Goal: Task Accomplishment & Management: Manage account settings

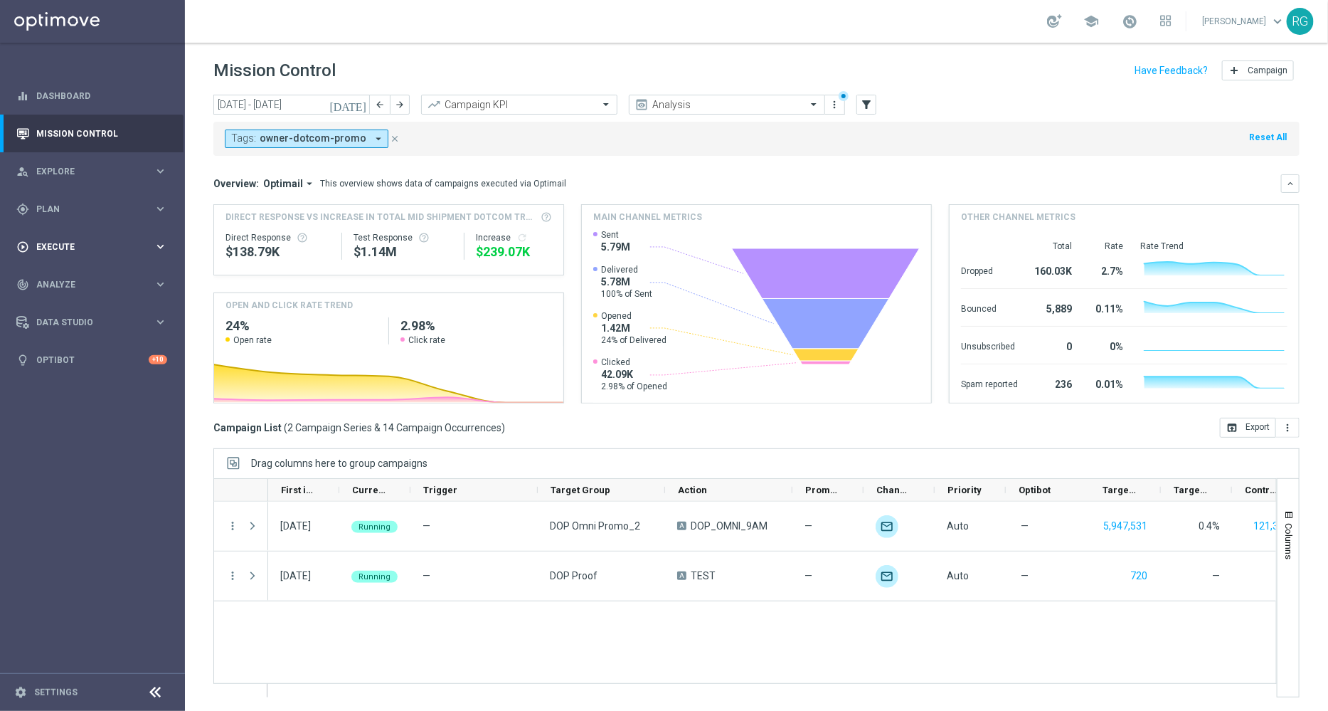
click at [53, 243] on span "Execute" at bounding box center [94, 247] width 117 height 9
click at [57, 203] on div "gps_fixed Plan" at bounding box center [84, 209] width 137 height 13
click at [60, 241] on link "Target Groups" at bounding box center [92, 238] width 111 height 11
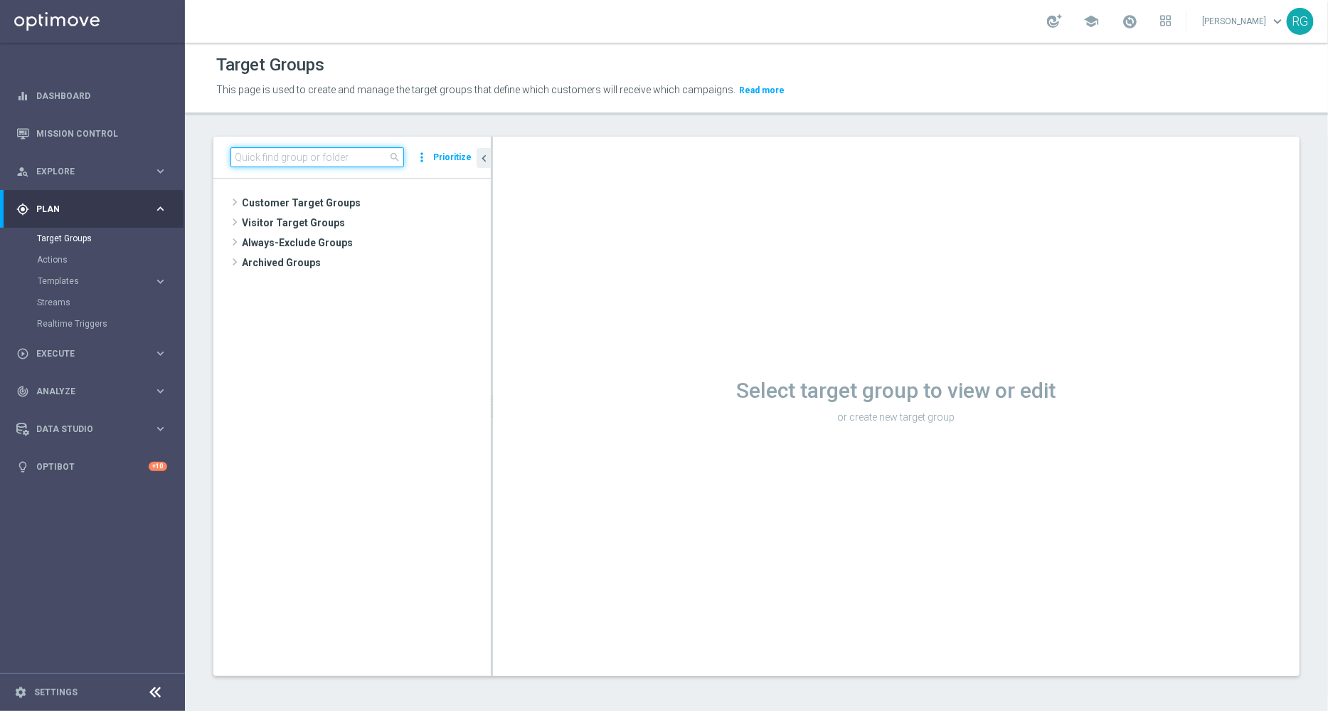
click at [268, 152] on input at bounding box center [317, 157] width 174 height 20
type input "[DATE]"
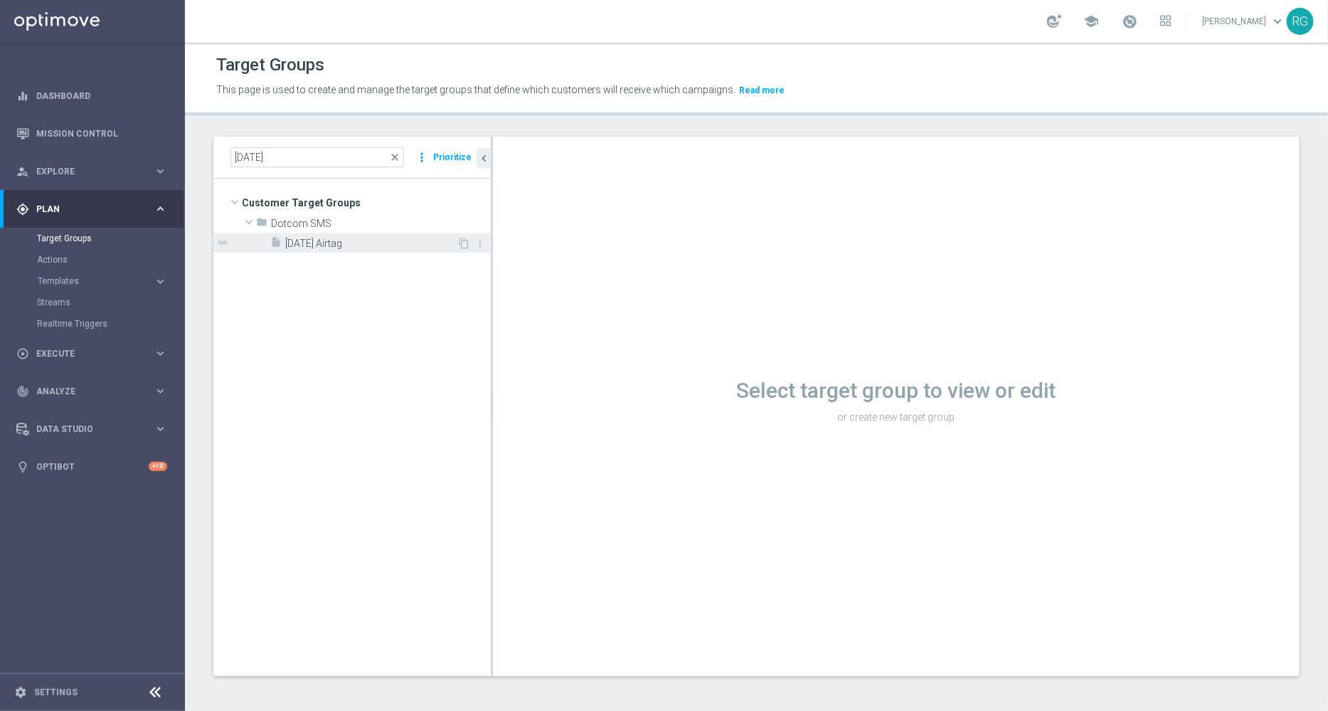
click at [312, 243] on span "[DATE] Airtag" at bounding box center [370, 244] width 171 height 12
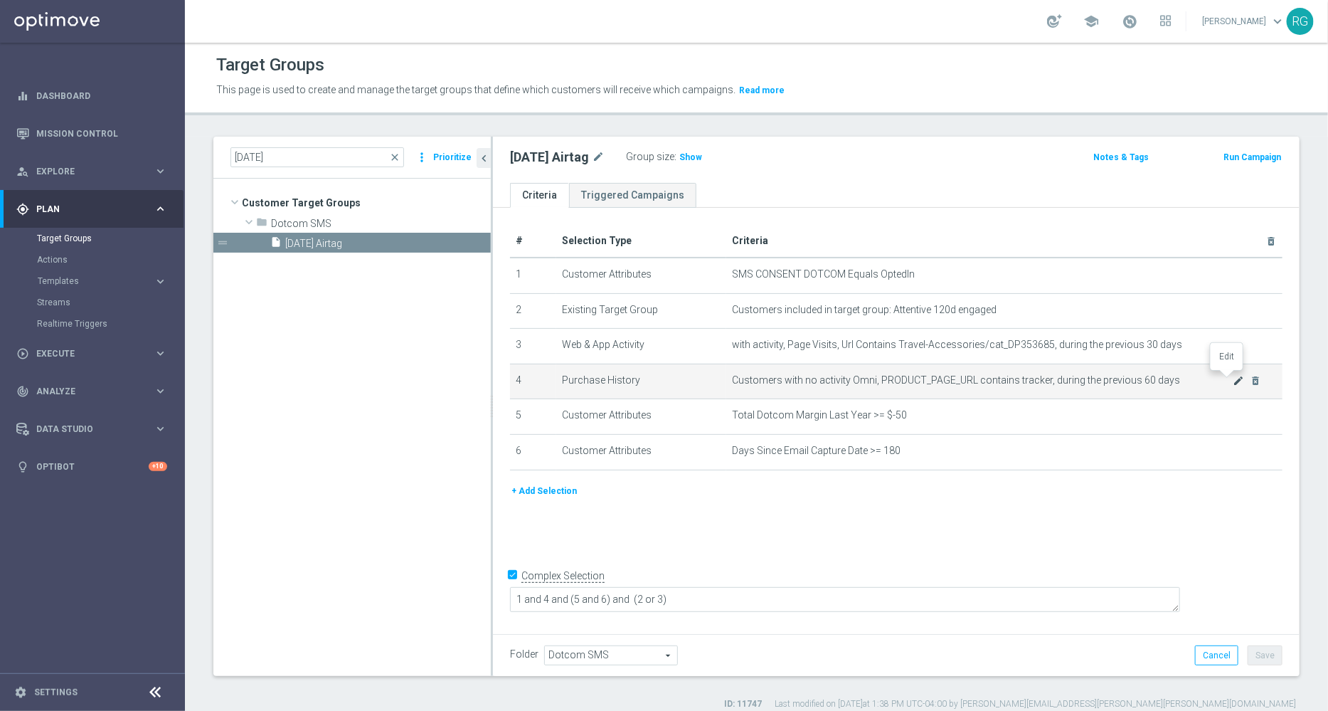
click at [1233, 378] on icon "mode_edit" at bounding box center [1238, 380] width 11 height 11
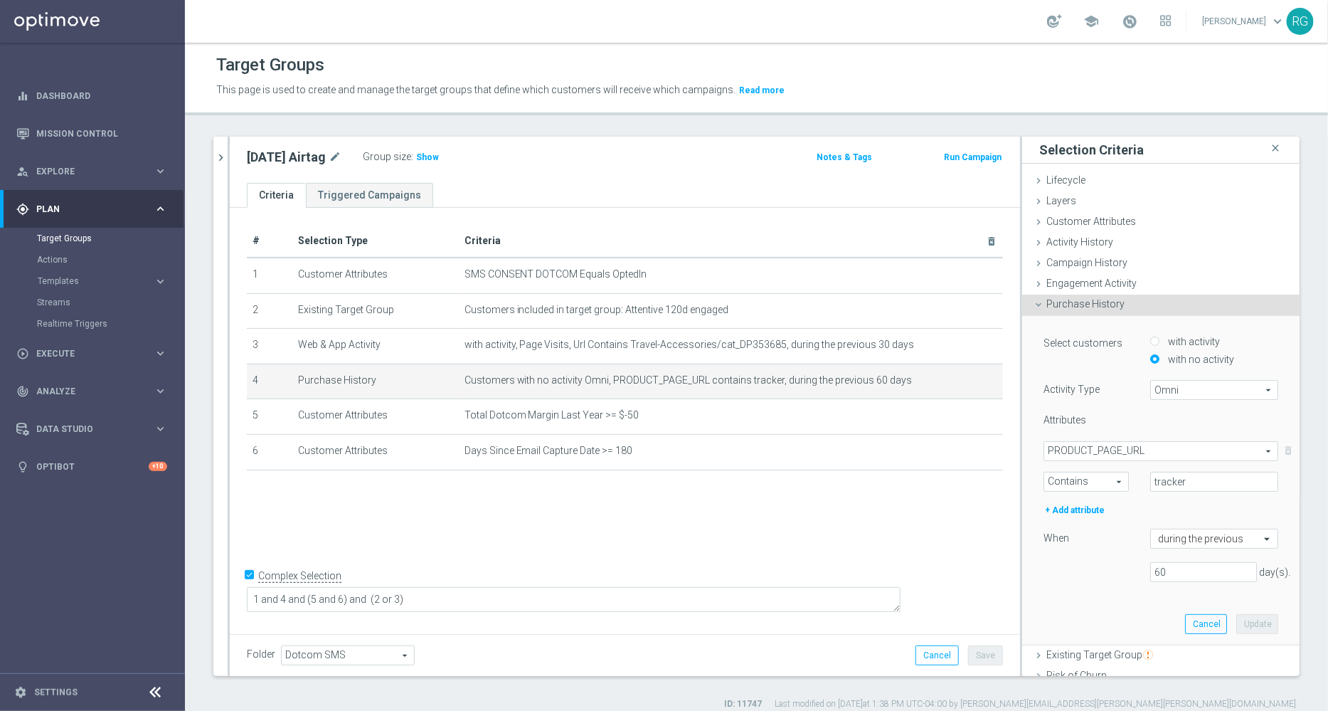
click at [1142, 453] on span "PRODUCT_PAGE_URL" at bounding box center [1160, 451] width 233 height 18
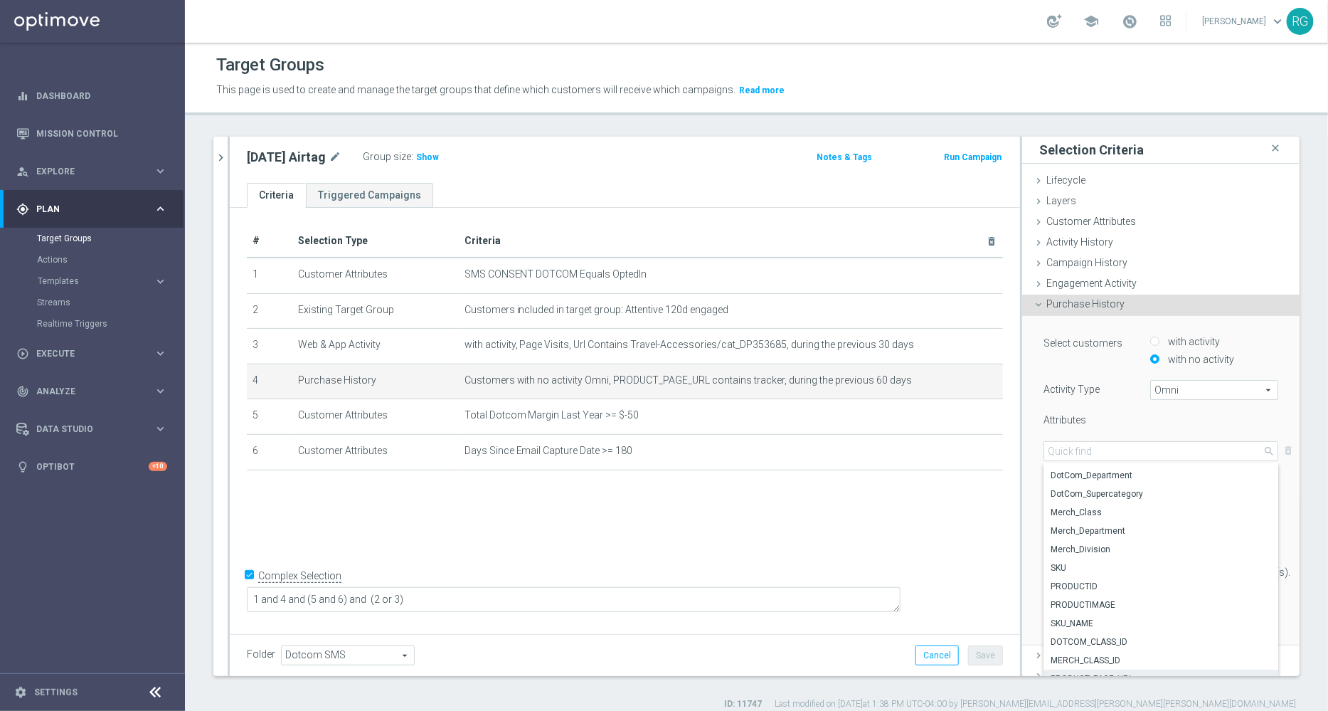
scroll to position [108, 0]
click at [1052, 560] on span "SKU" at bounding box center [1161, 563] width 221 height 11
type input "SKU"
type input "Condition"
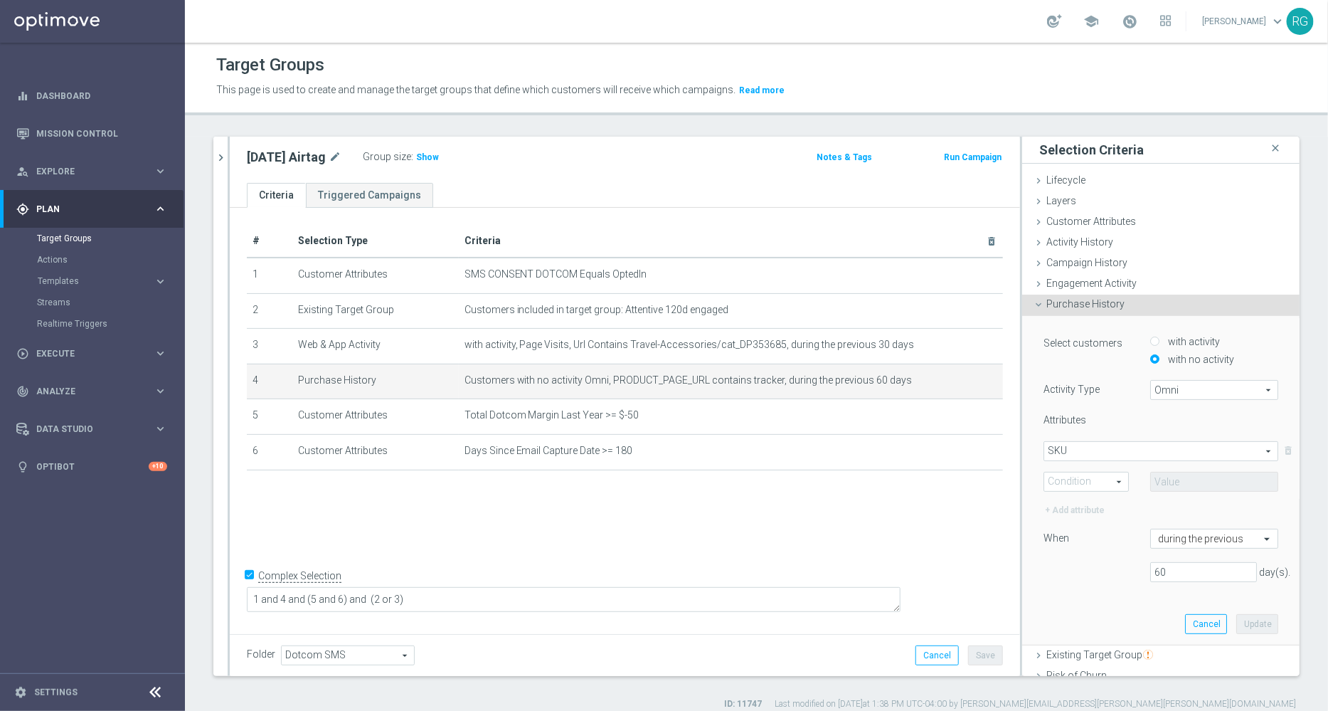
click at [1049, 478] on span "Contains" at bounding box center [1086, 481] width 84 height 18
click at [1061, 617] on span "One of" at bounding box center [1086, 612] width 70 height 11
type input "One of"
click at [1150, 482] on input "text" at bounding box center [1214, 482] width 128 height 20
paste input "24489892"
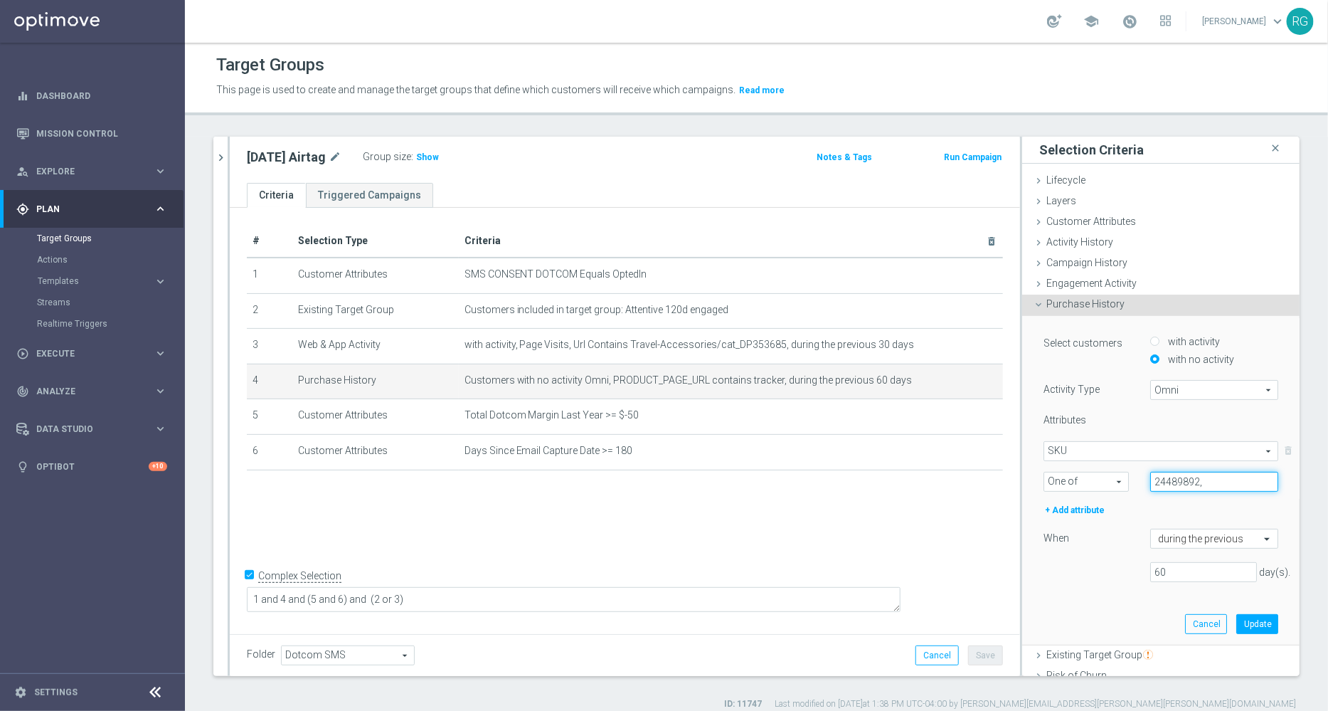
paste input "24489891"
type input "24489892, 24489891"
click at [1236, 625] on button "Update" at bounding box center [1257, 624] width 42 height 20
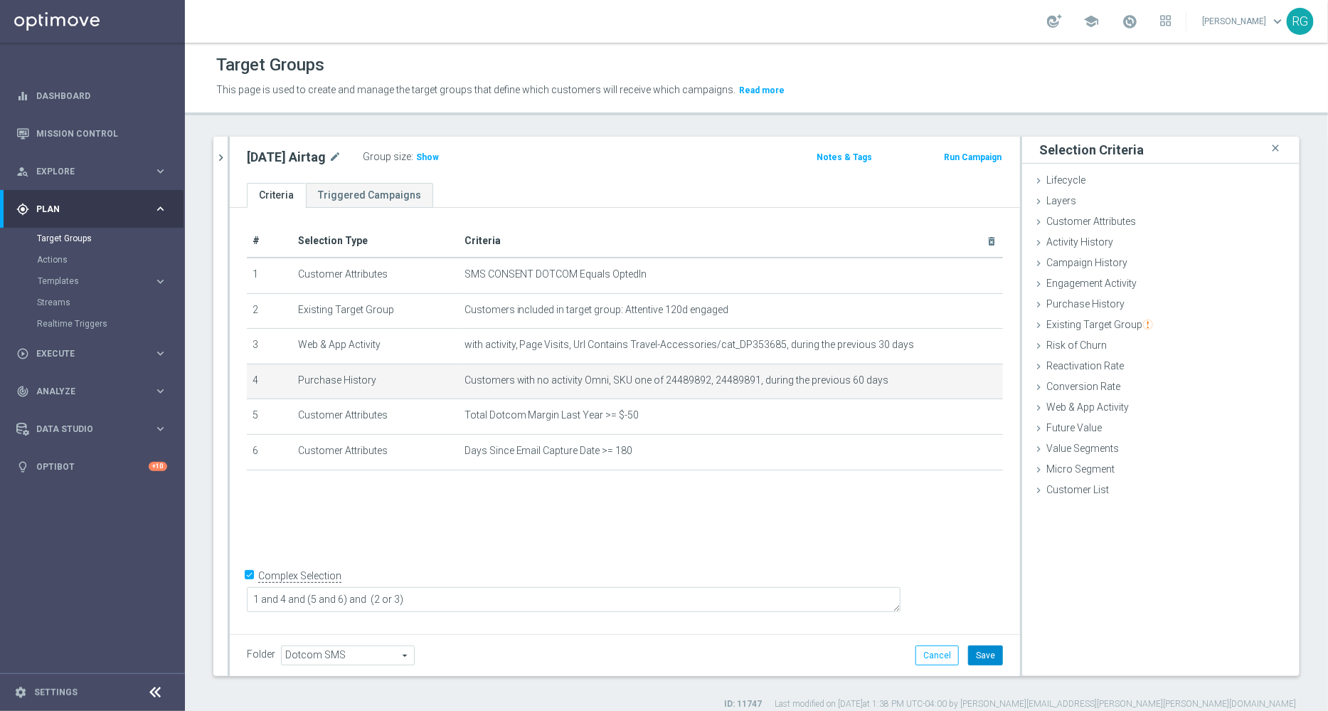
click at [976, 654] on button "Save" at bounding box center [985, 655] width 35 height 20
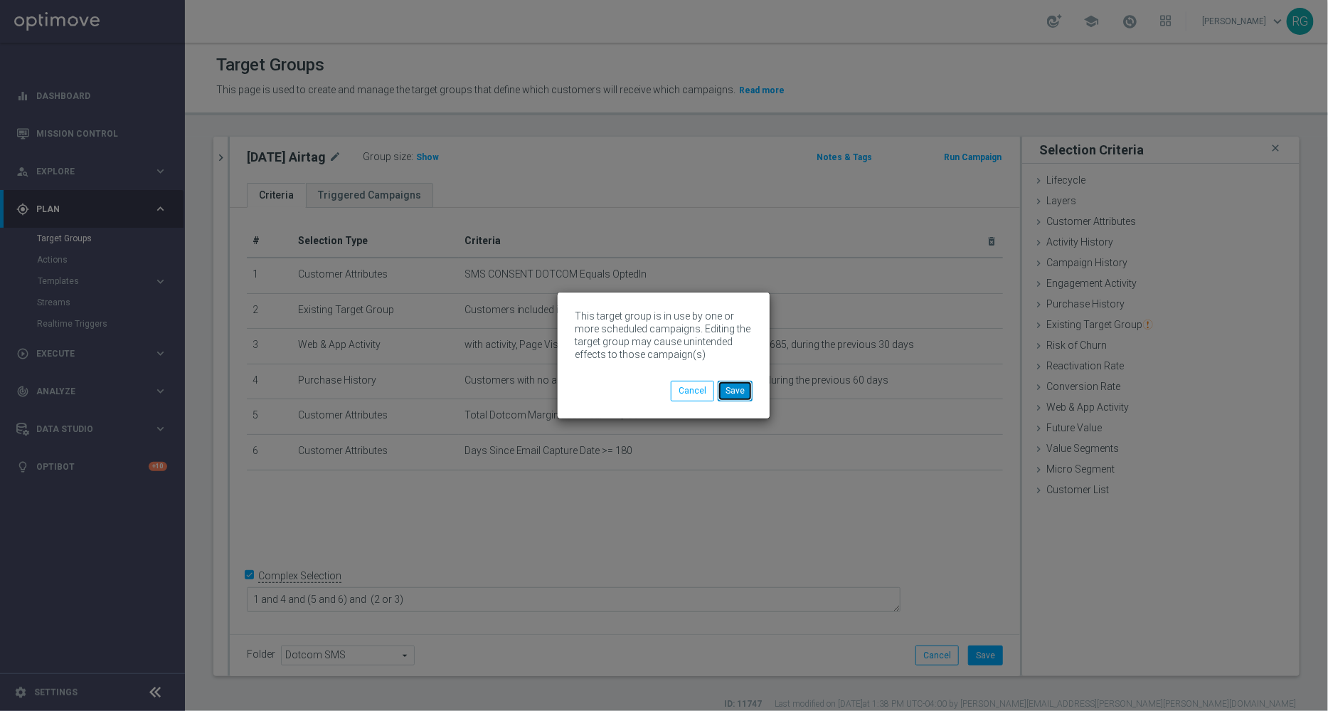
click at [731, 382] on button "Save" at bounding box center [735, 391] width 35 height 20
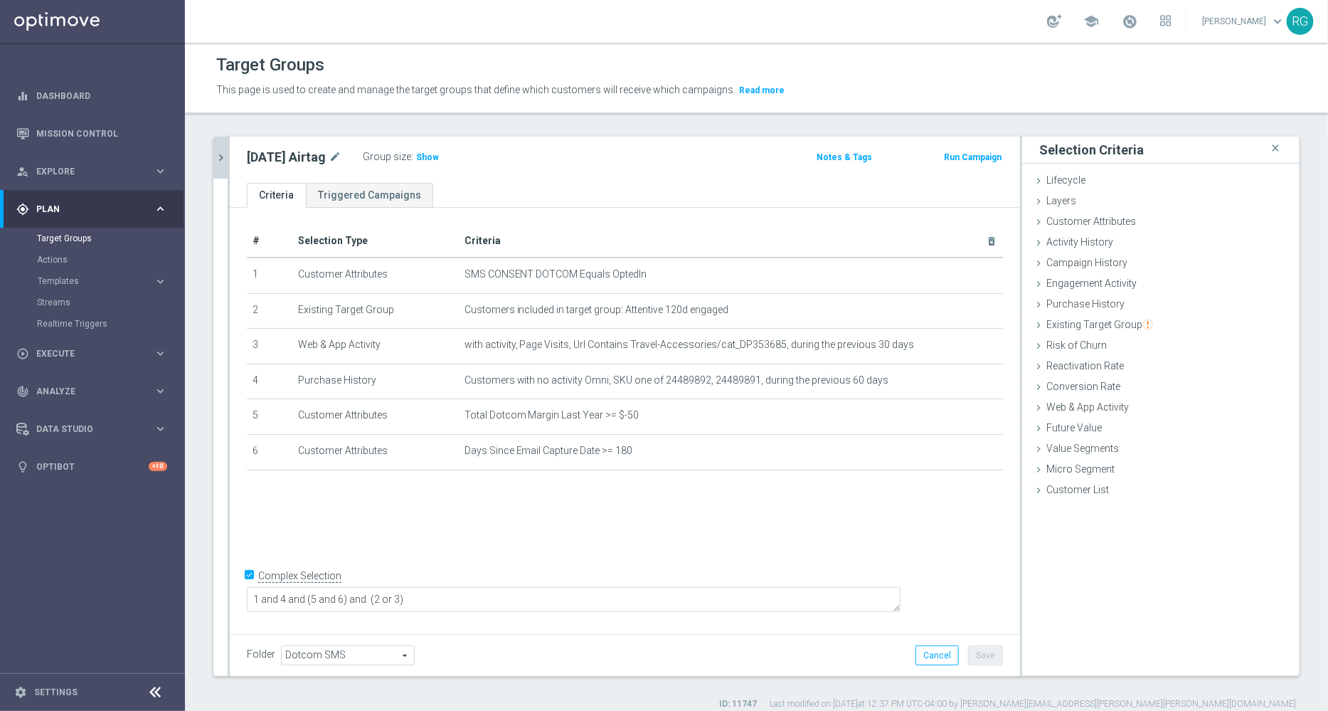
click at [220, 151] on icon "chevron_right" at bounding box center [221, 158] width 14 height 14
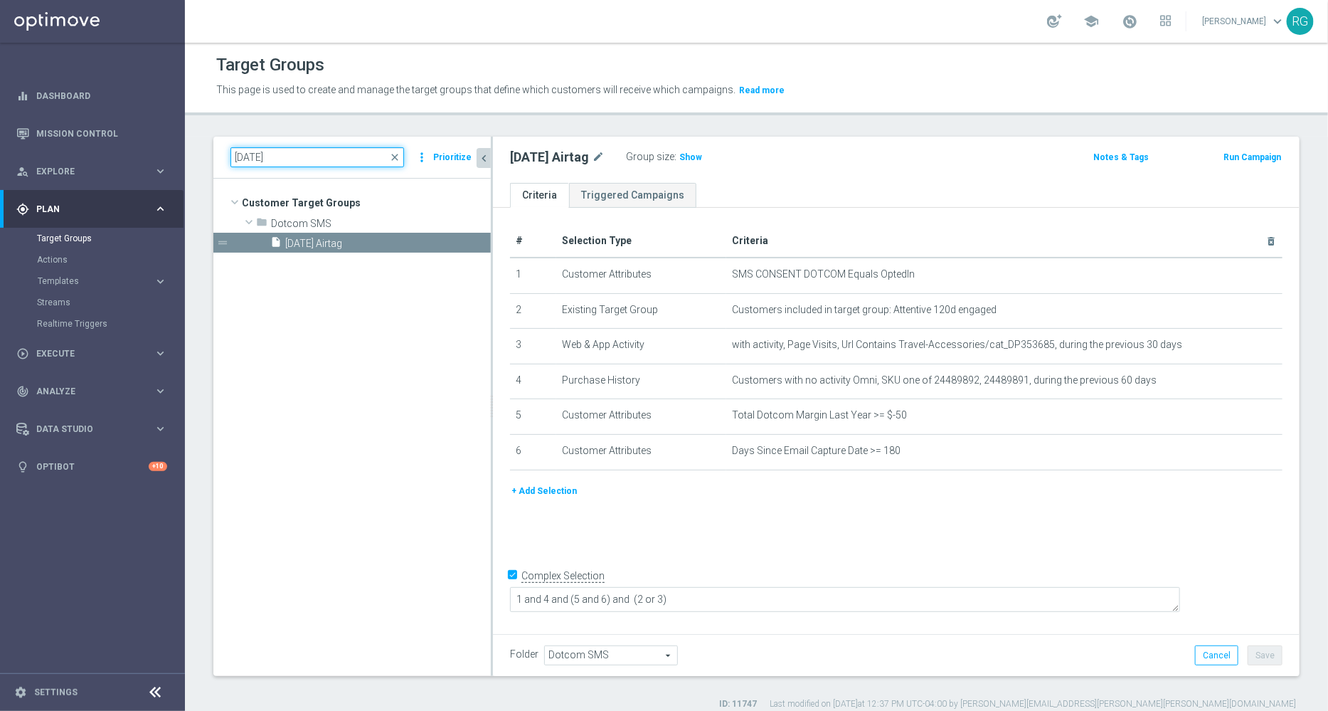
click at [246, 154] on input "[DATE]" at bounding box center [317, 157] width 174 height 20
type input "[DATE]"
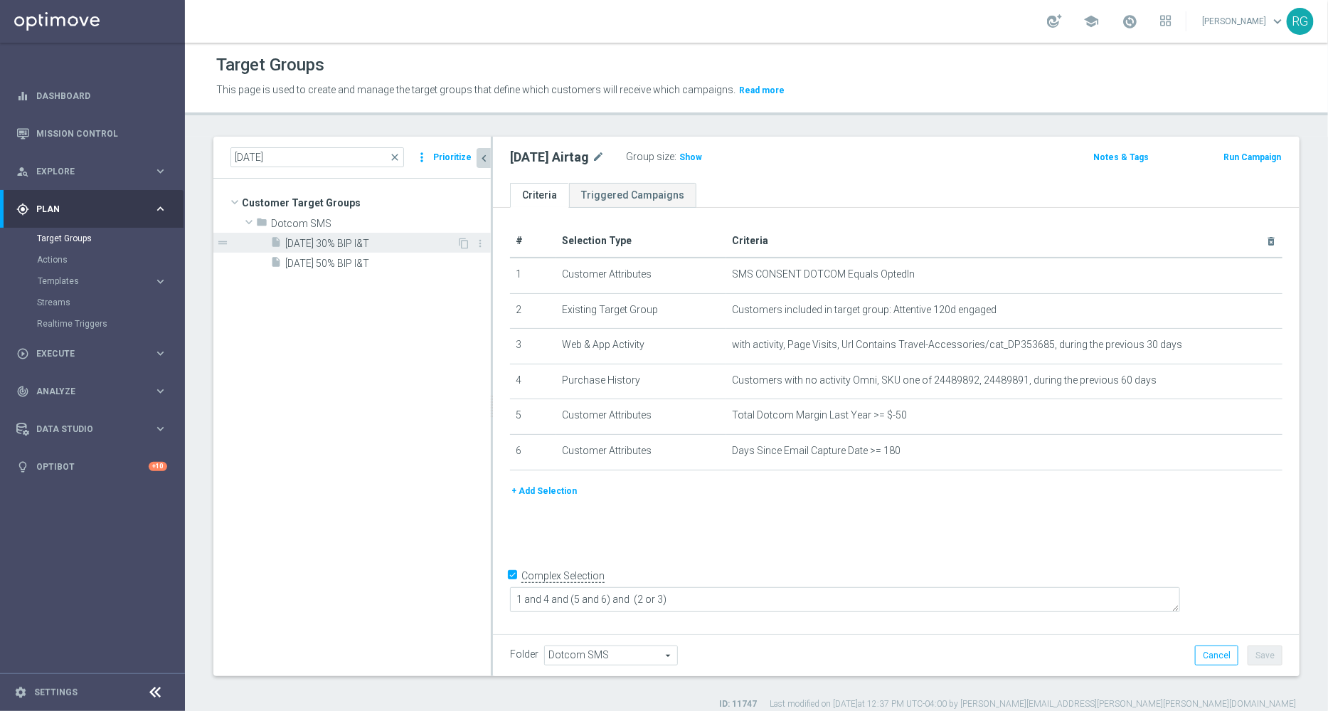
click at [344, 242] on span "[DATE] 30% BIP I&T" at bounding box center [370, 244] width 171 height 12
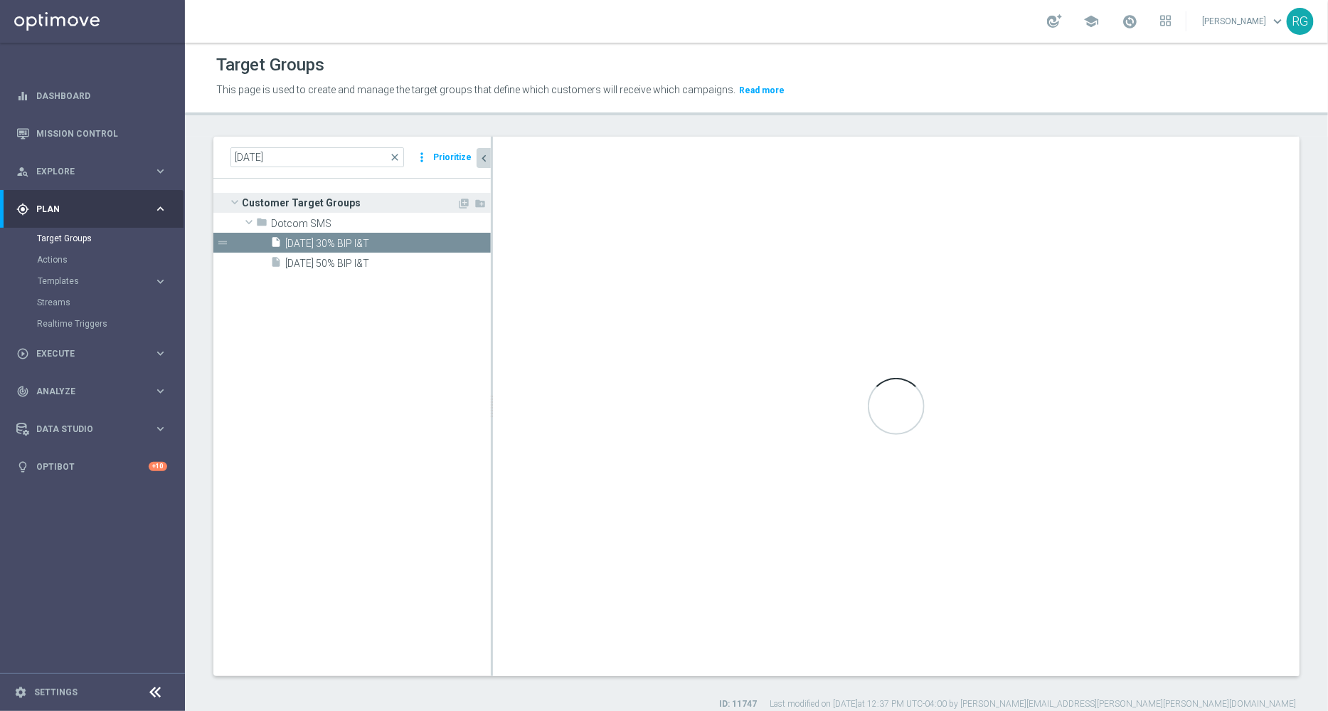
checkbox input "false"
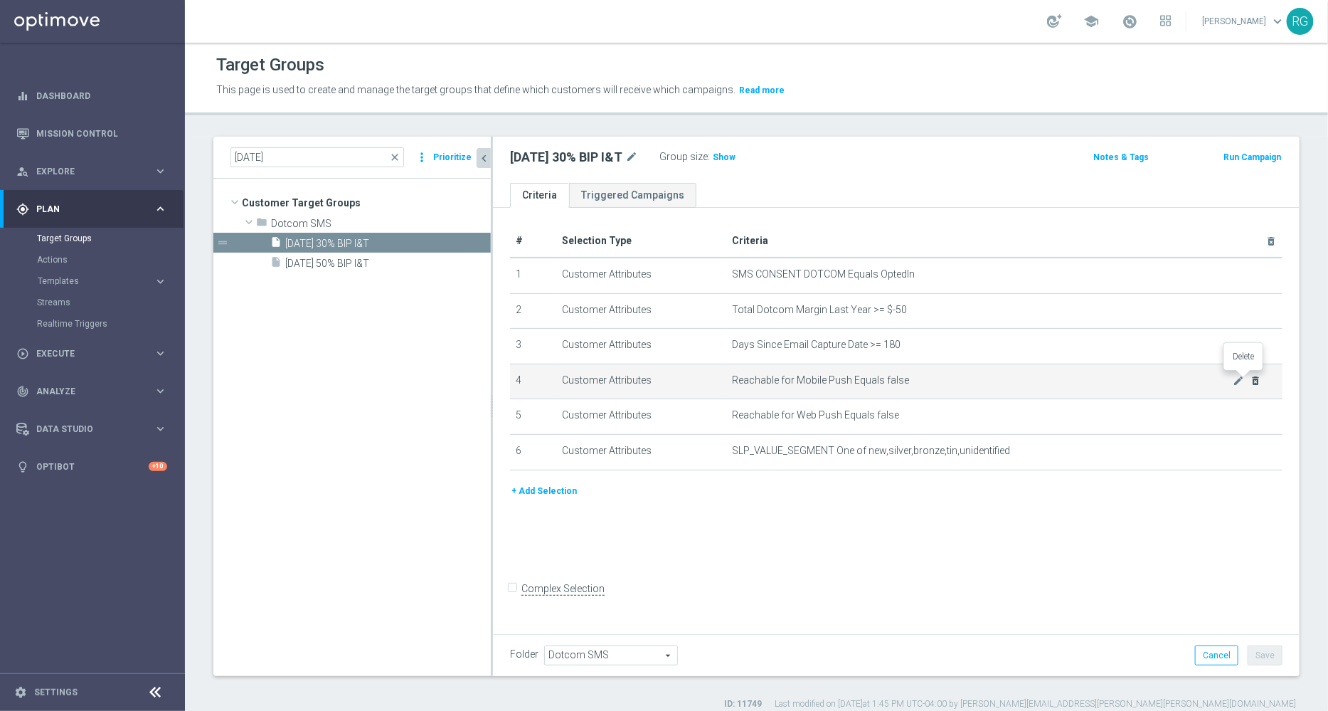
click at [1250, 378] on icon "delete_forever" at bounding box center [1255, 380] width 11 height 11
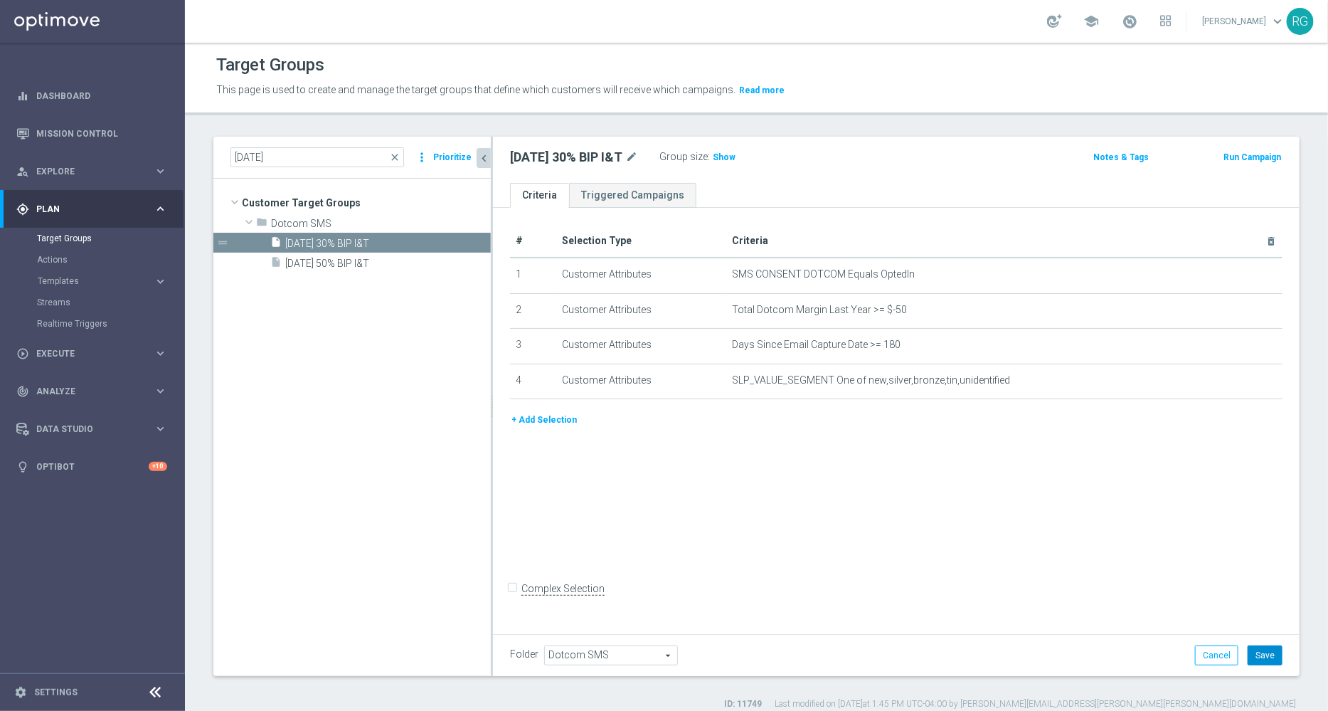
click at [1252, 652] on button "Save" at bounding box center [1265, 655] width 35 height 20
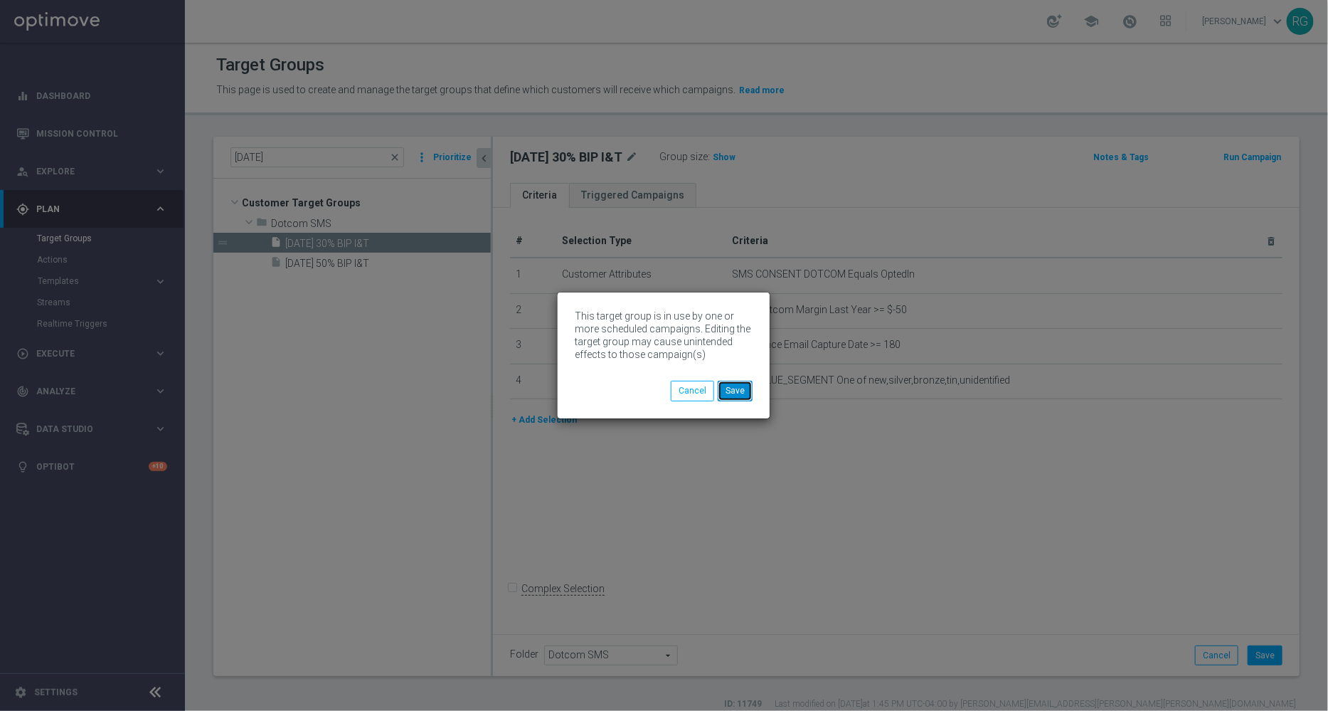
click at [741, 386] on button "Save" at bounding box center [735, 391] width 35 height 20
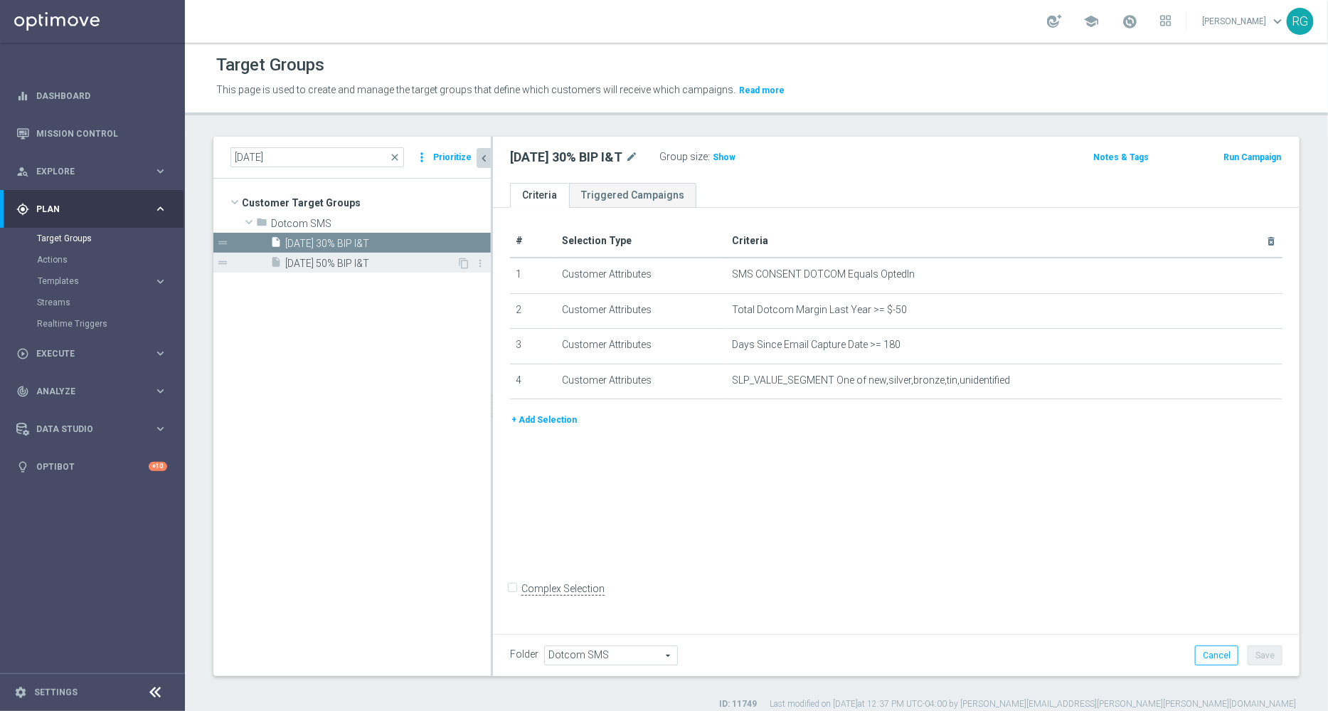
click at [391, 260] on span "[DATE] 50% BIP I&T" at bounding box center [370, 263] width 171 height 12
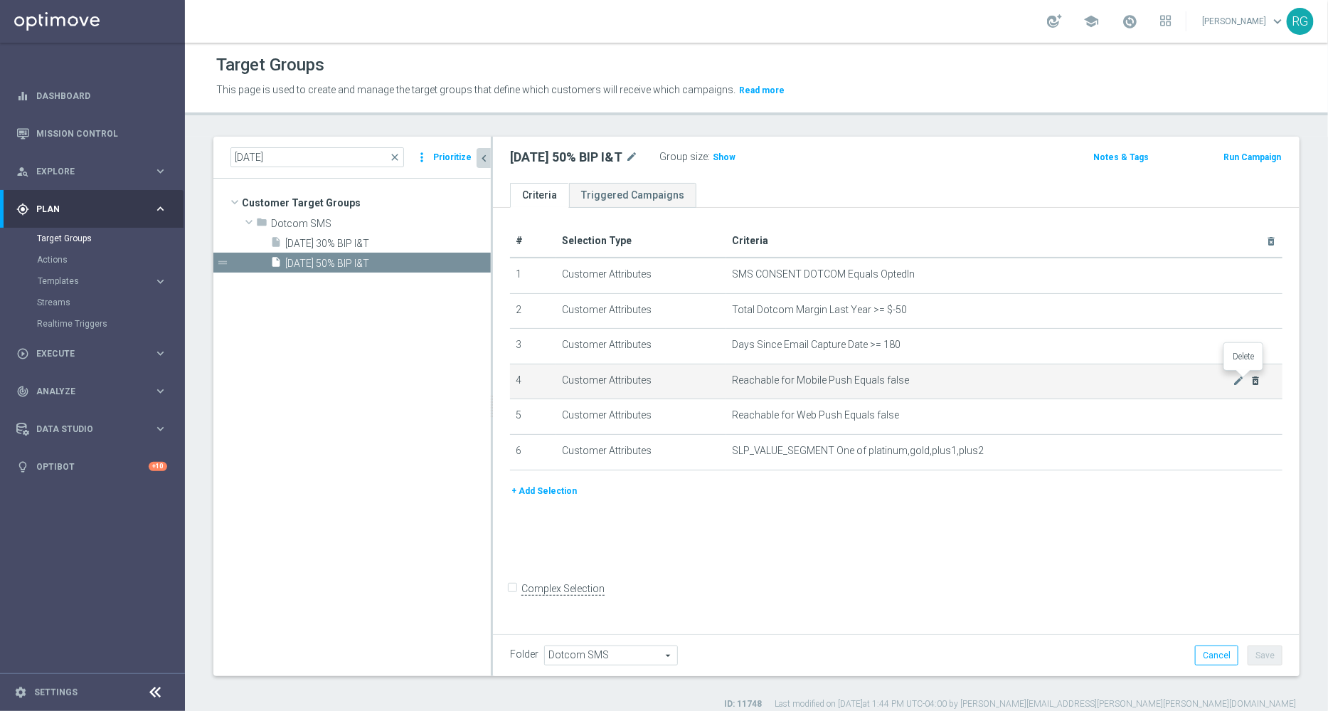
click at [1250, 380] on icon "delete_forever" at bounding box center [1255, 380] width 11 height 11
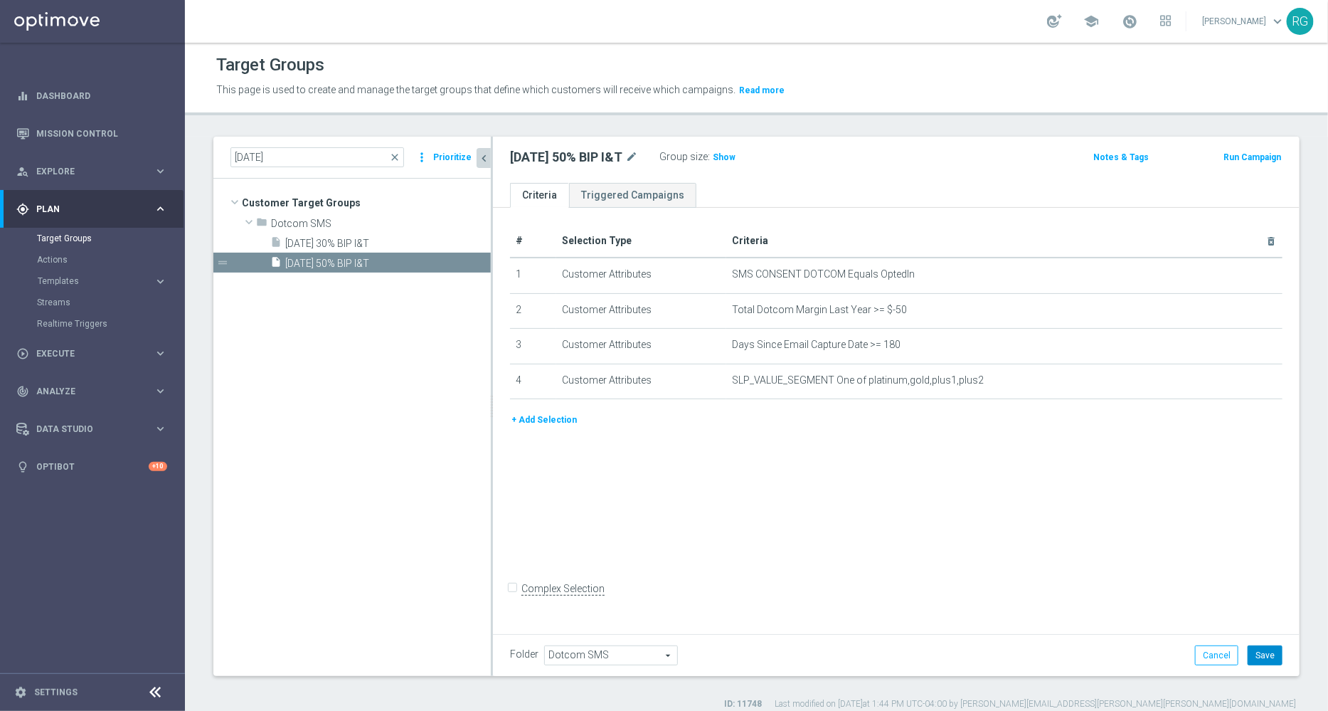
click at [1255, 654] on button "Save" at bounding box center [1265, 655] width 35 height 20
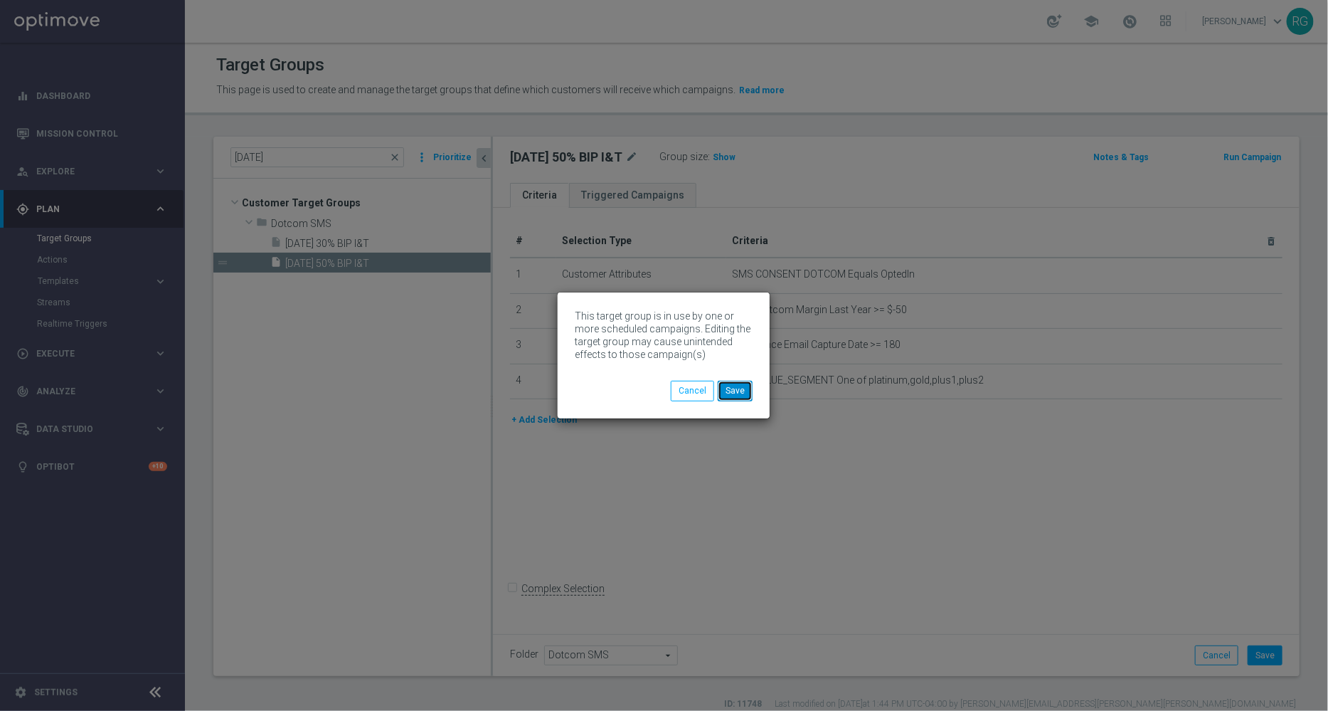
click at [740, 383] on button "Save" at bounding box center [735, 391] width 35 height 20
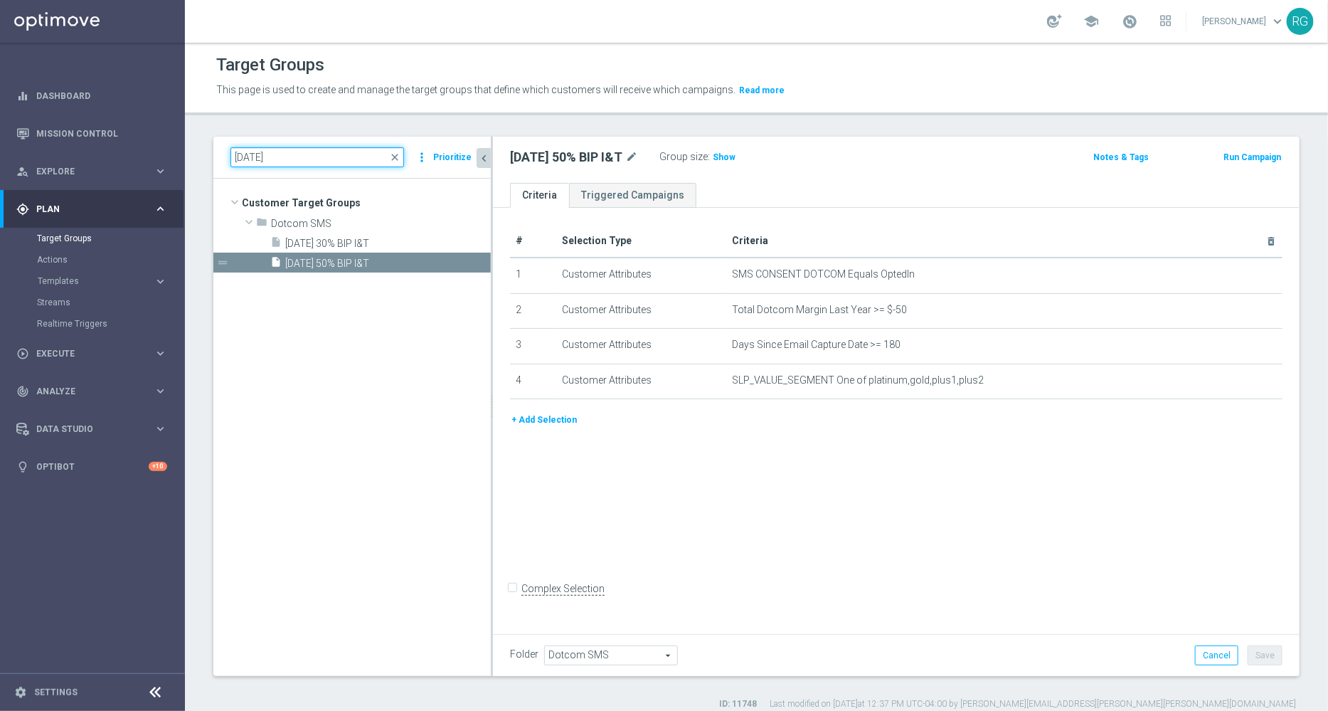
click at [249, 154] on input "[DATE]" at bounding box center [317, 157] width 174 height 20
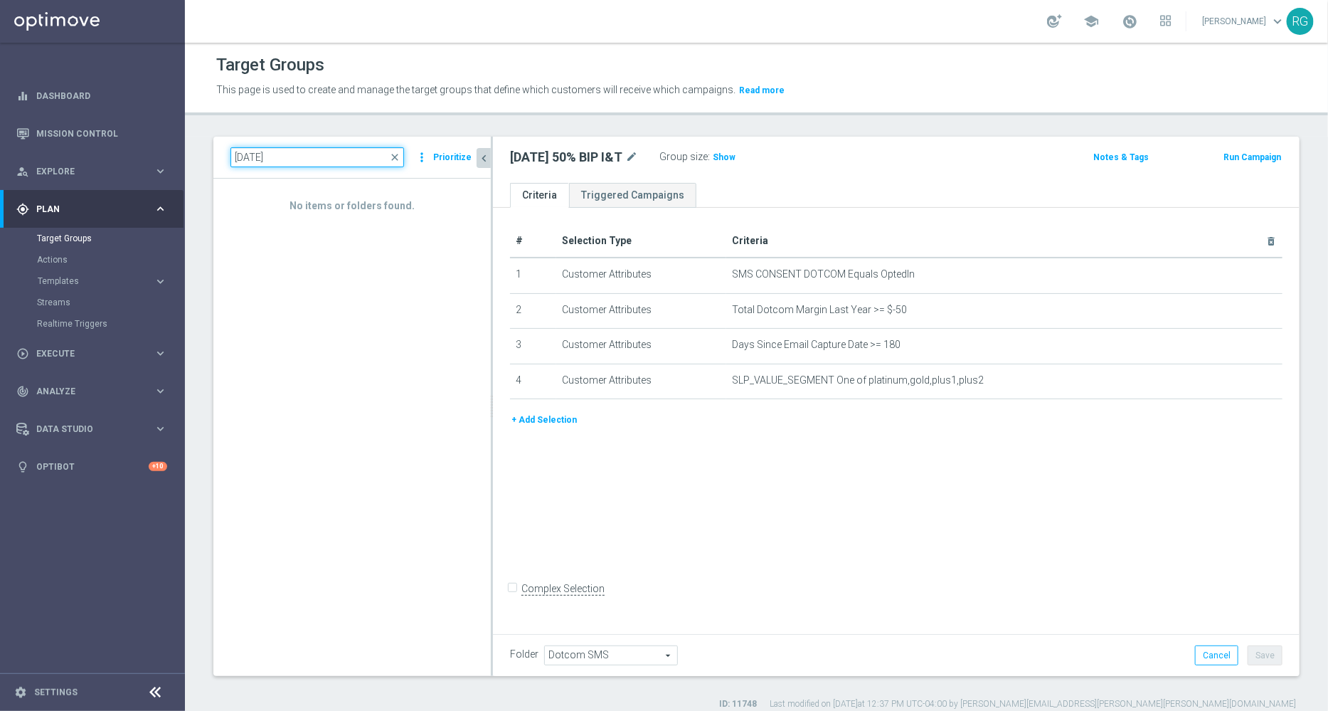
type input "[DATE]"
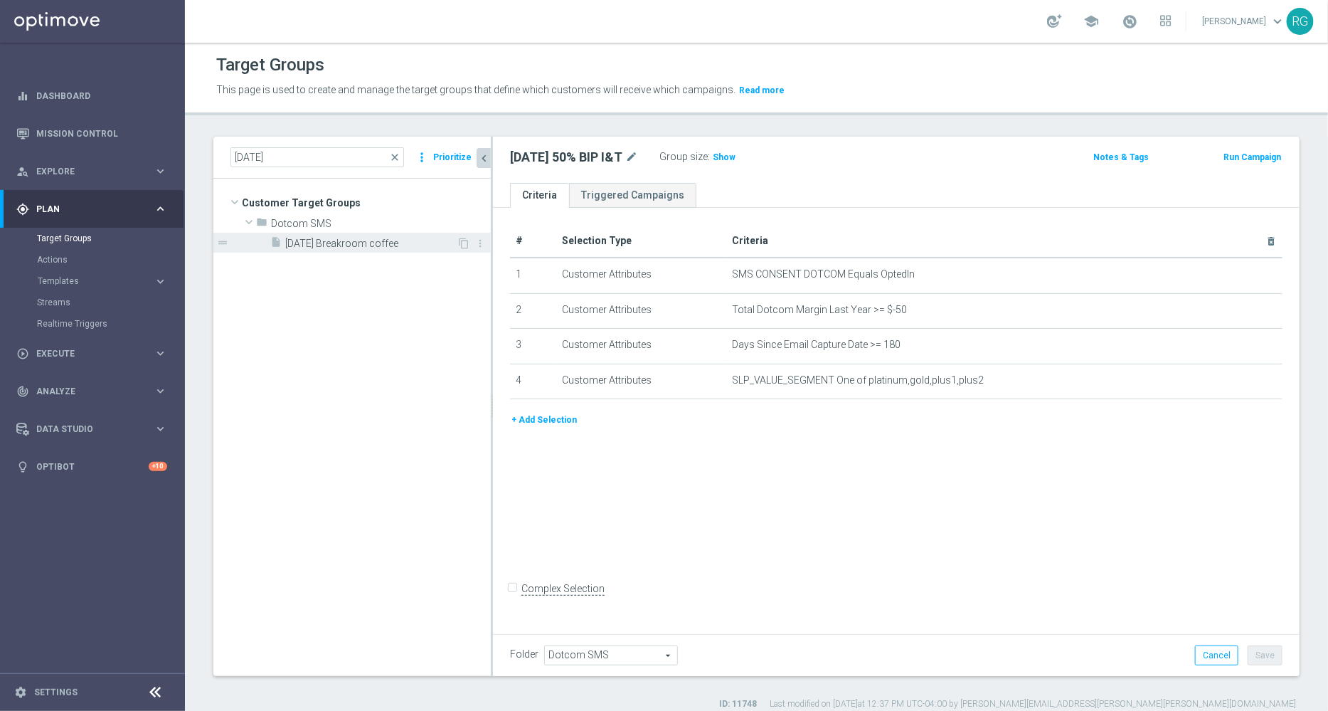
click at [366, 242] on span "[DATE] Breakroom coffee" at bounding box center [370, 244] width 171 height 12
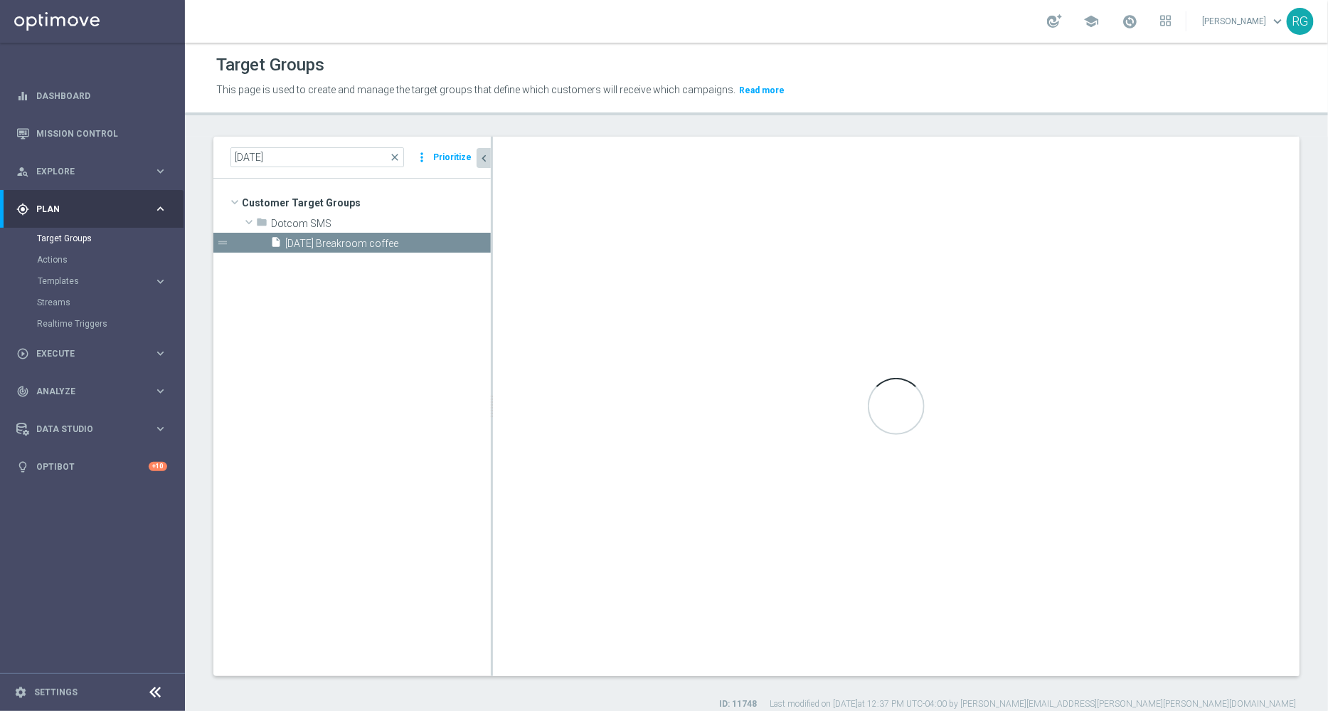
checkbox input "true"
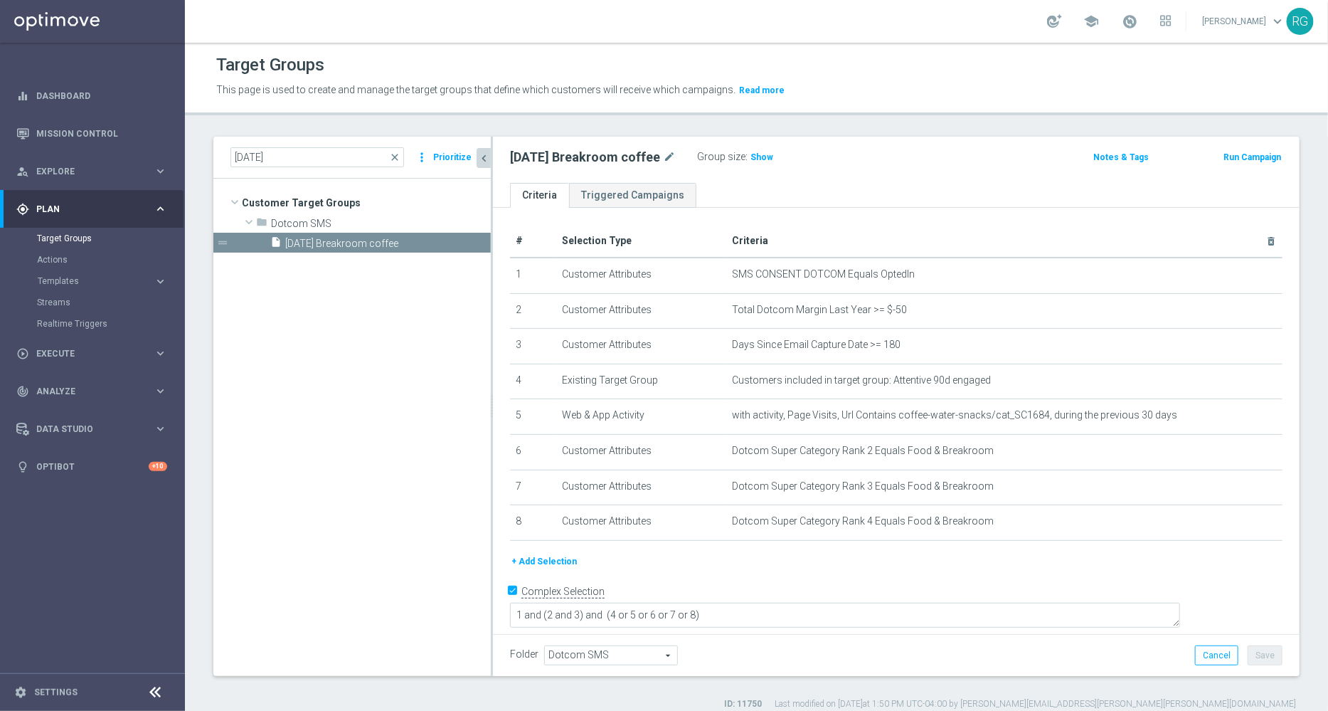
click at [550, 556] on button "+ Add Selection" at bounding box center [544, 561] width 68 height 16
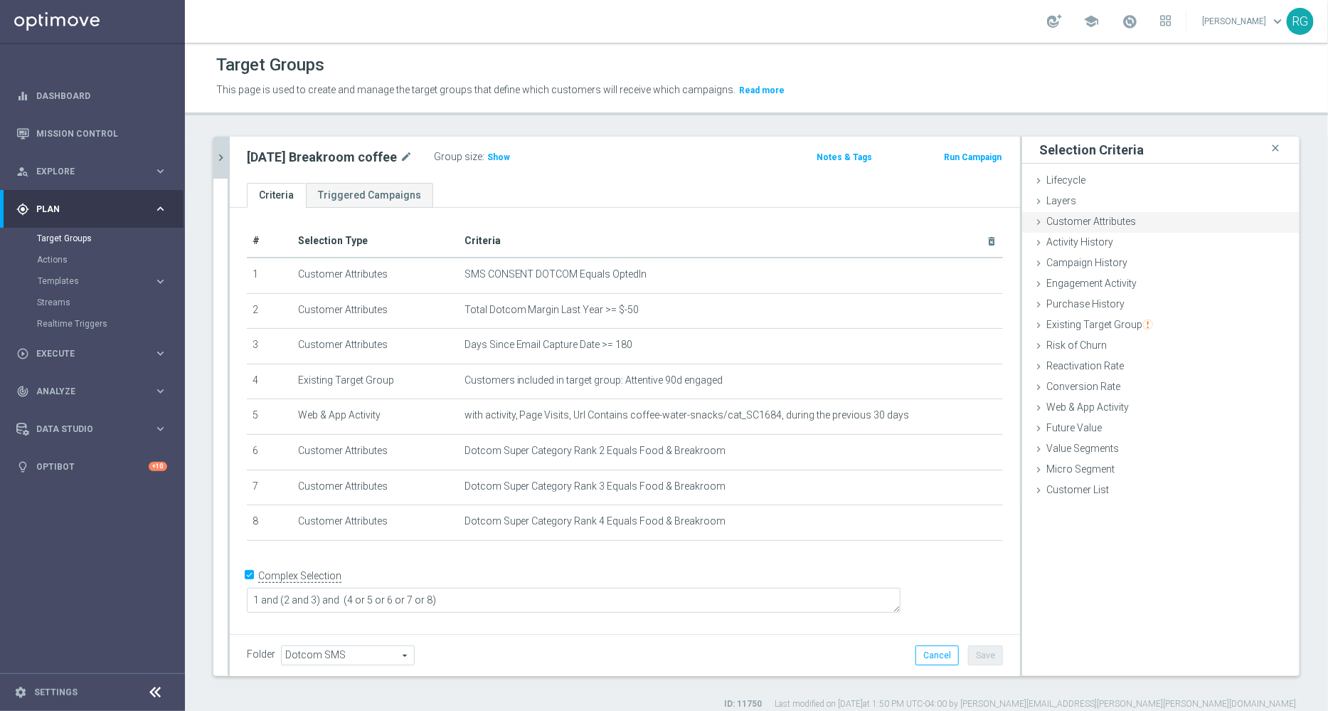
click at [1033, 218] on icon at bounding box center [1038, 221] width 11 height 11
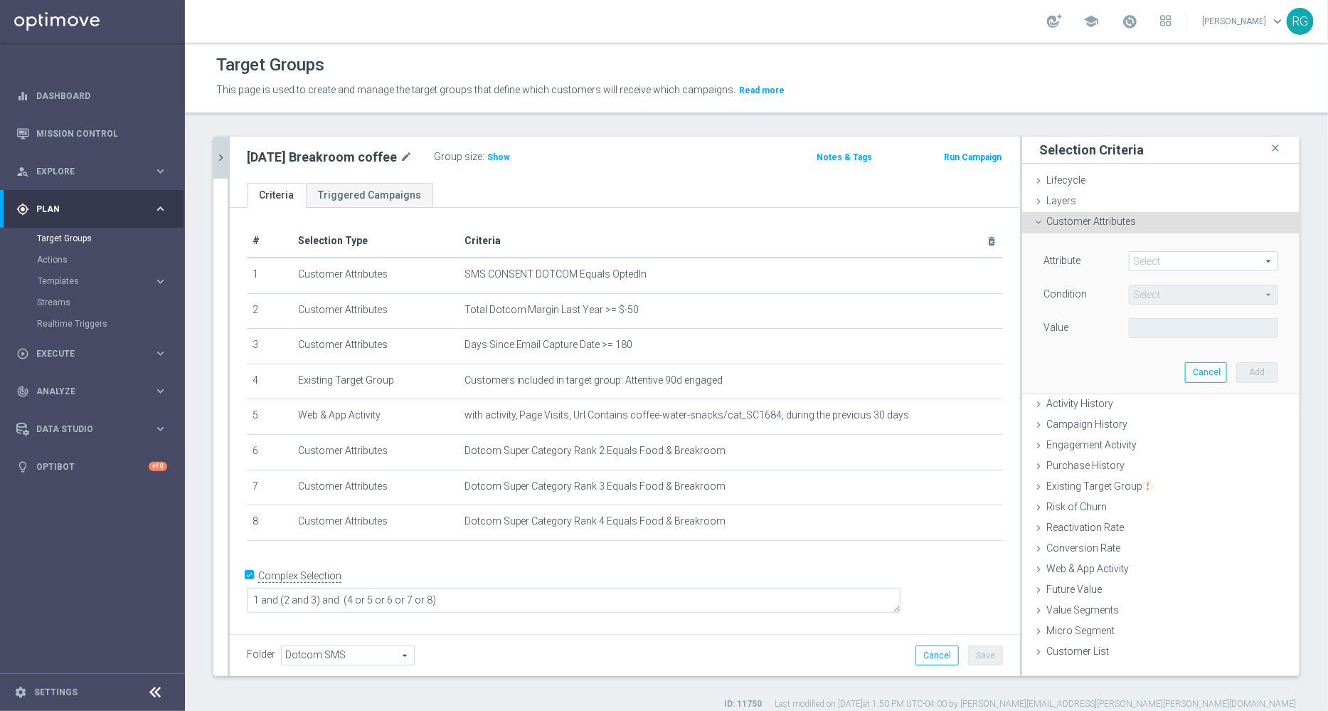
click at [1153, 260] on span at bounding box center [1204, 261] width 148 height 18
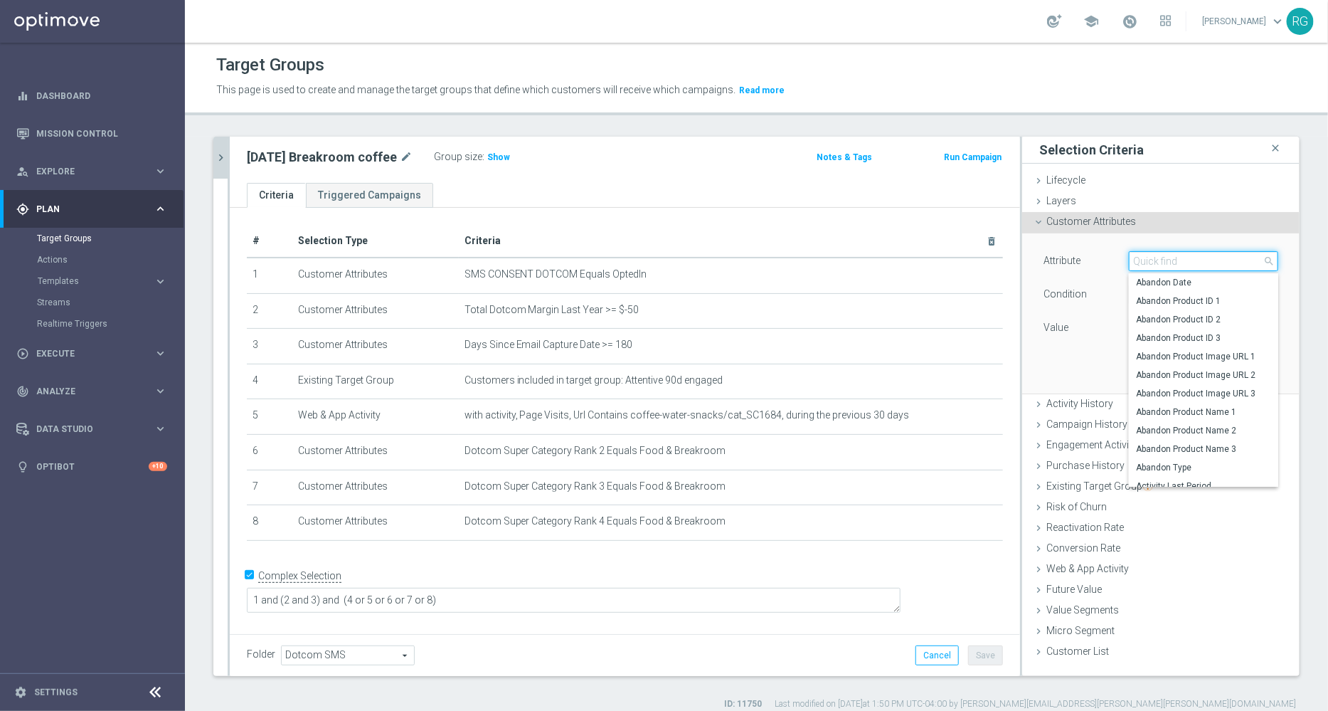
click at [1153, 260] on input "search" at bounding box center [1203, 261] width 149 height 20
type input "dotcom super"
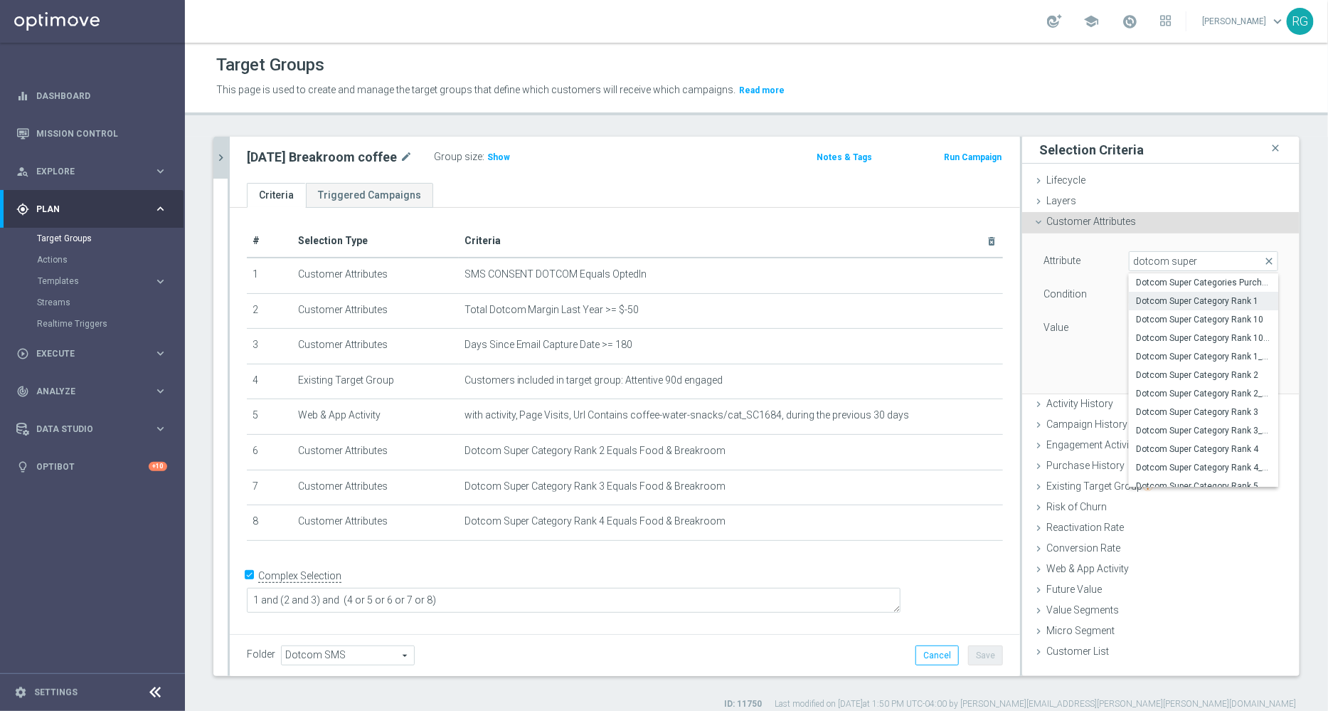
click at [1214, 299] on span "Dotcom Super Category Rank 1" at bounding box center [1203, 300] width 135 height 11
type input "Dotcom Super Category Rank 1"
type input "Equals"
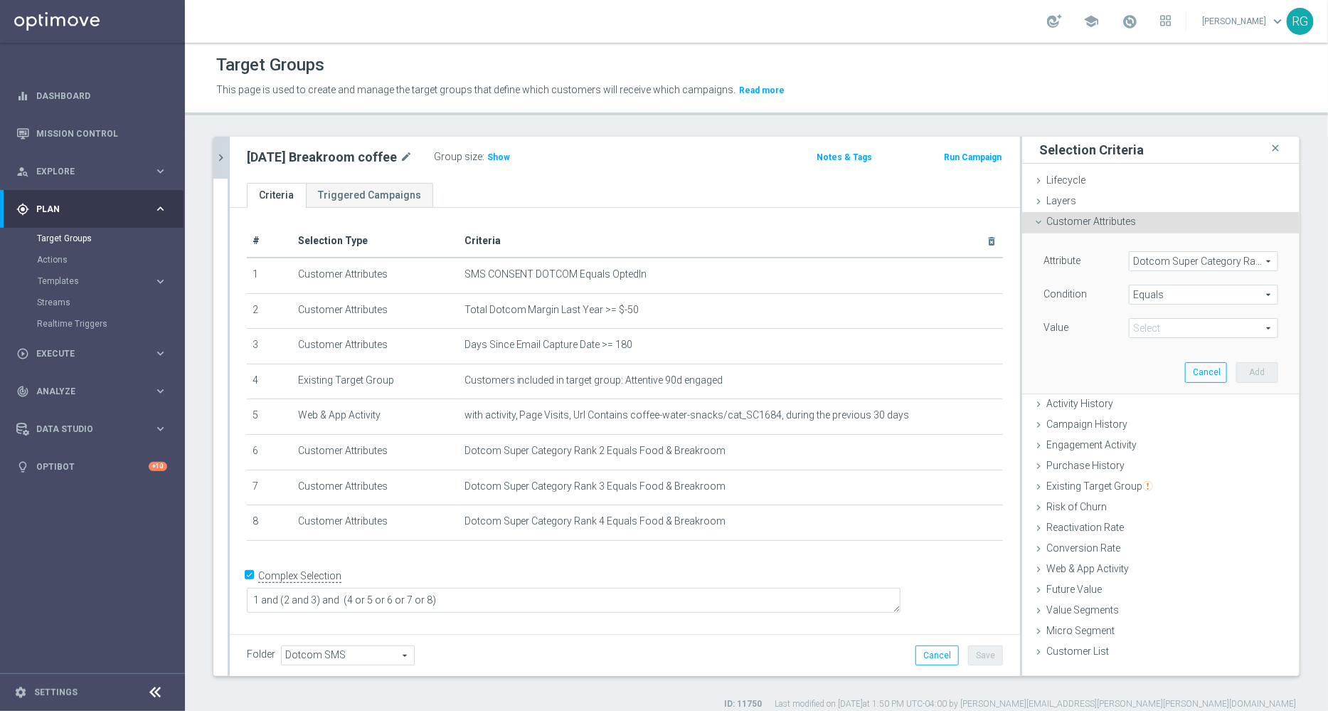
click at [1147, 321] on span at bounding box center [1204, 328] width 148 height 18
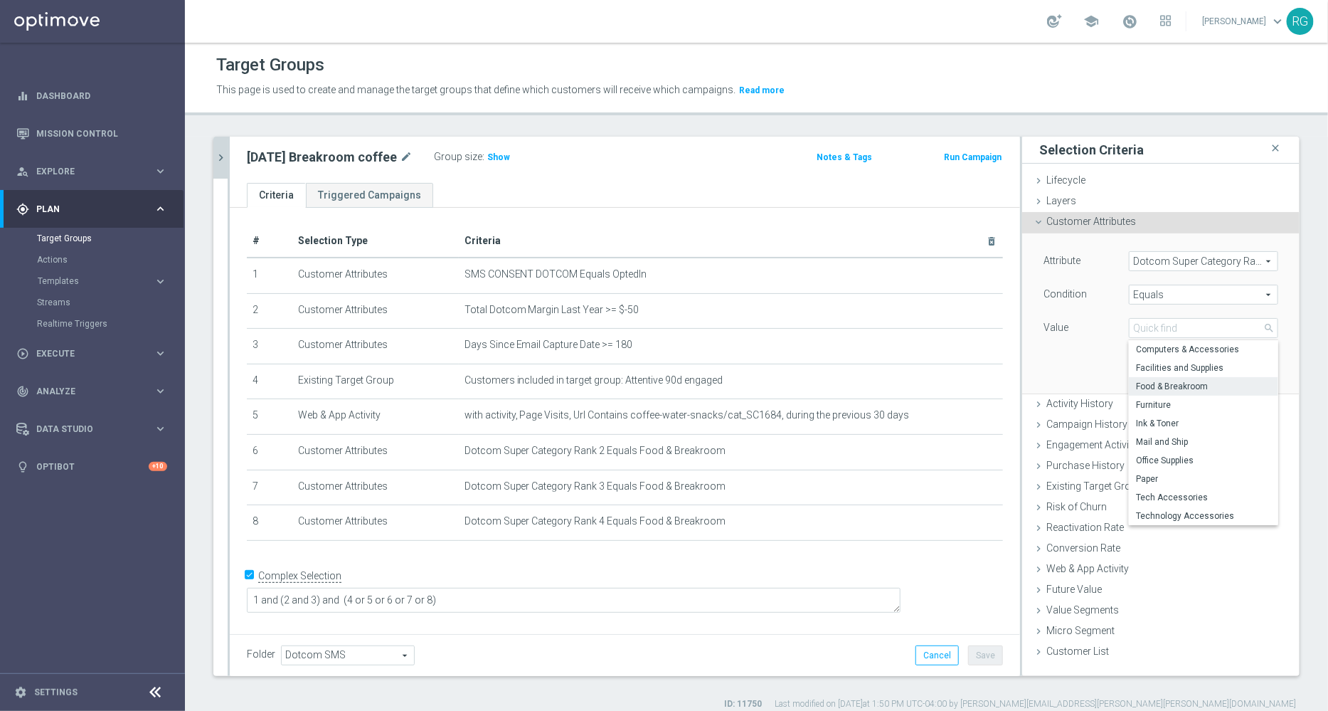
click at [1151, 382] on span "Food & Breakroom" at bounding box center [1203, 386] width 135 height 11
type input "Food & Breakroom"
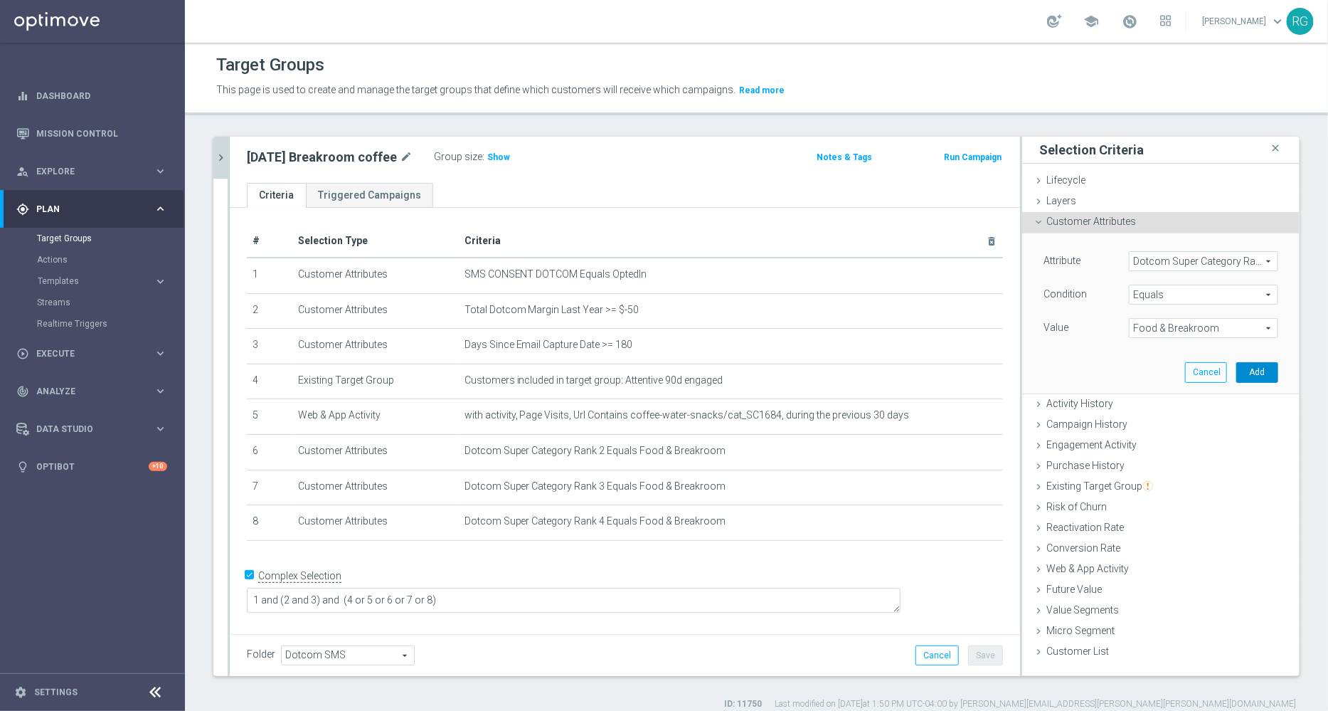
click at [1247, 368] on button "Add" at bounding box center [1257, 372] width 42 height 20
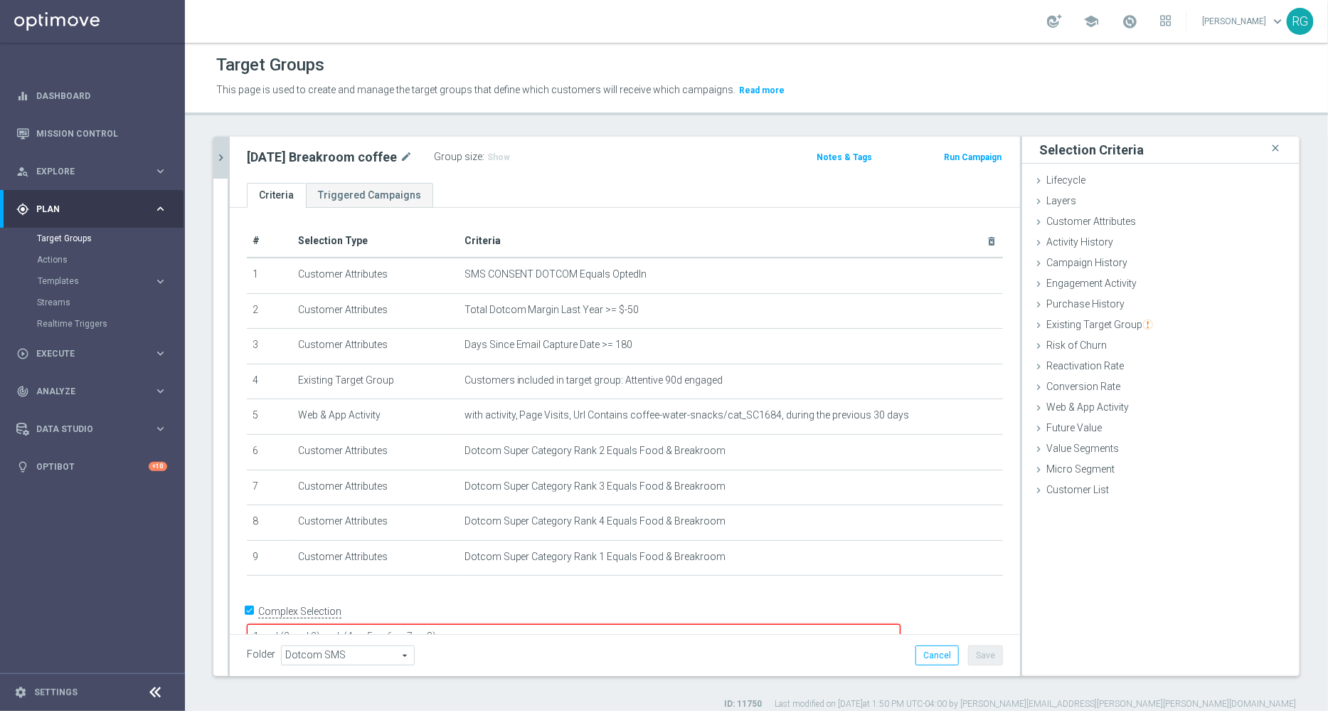
click at [530, 624] on textarea "1 and (2 and 3) and (4 or 5 or 6 or 7 or 8)" at bounding box center [574, 636] width 654 height 25
type textarea "1 and (2 and 3) and (4 or 5 or 6 or 7 or 8 or 9)"
click at [972, 655] on button "Save" at bounding box center [985, 655] width 35 height 20
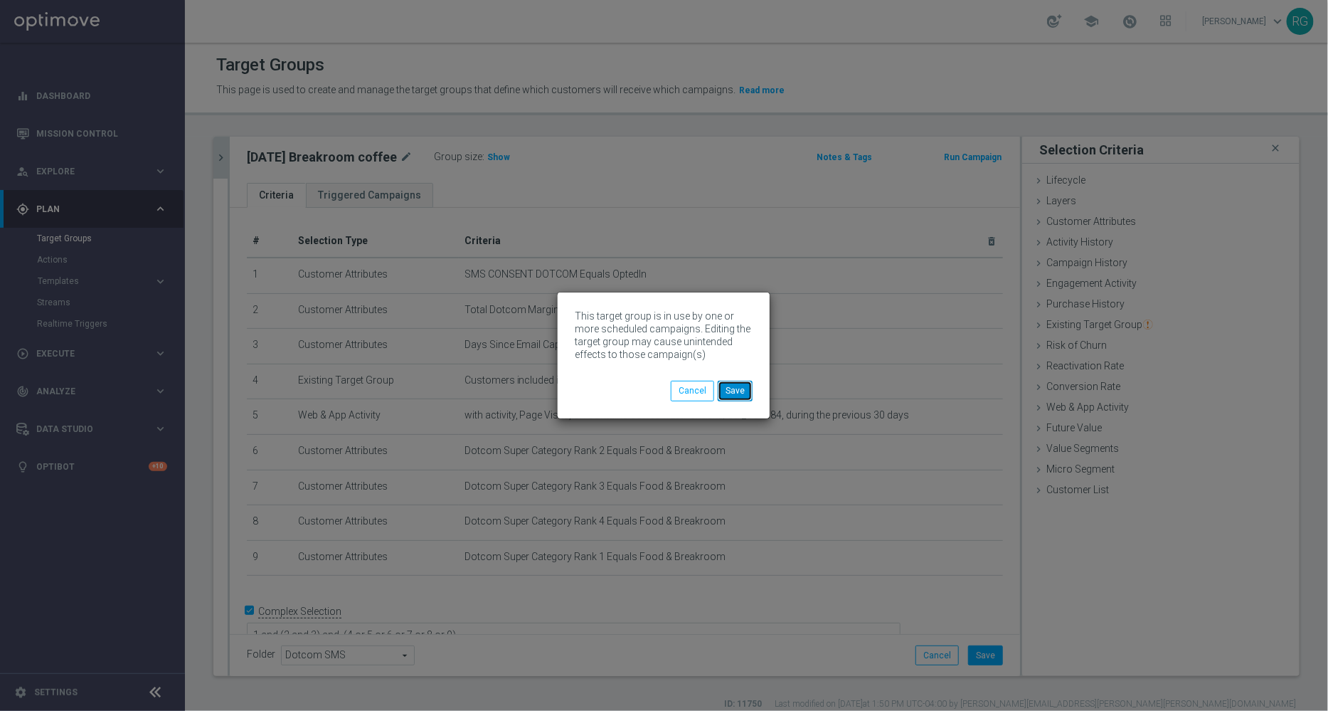
click at [740, 389] on button "Save" at bounding box center [735, 391] width 35 height 20
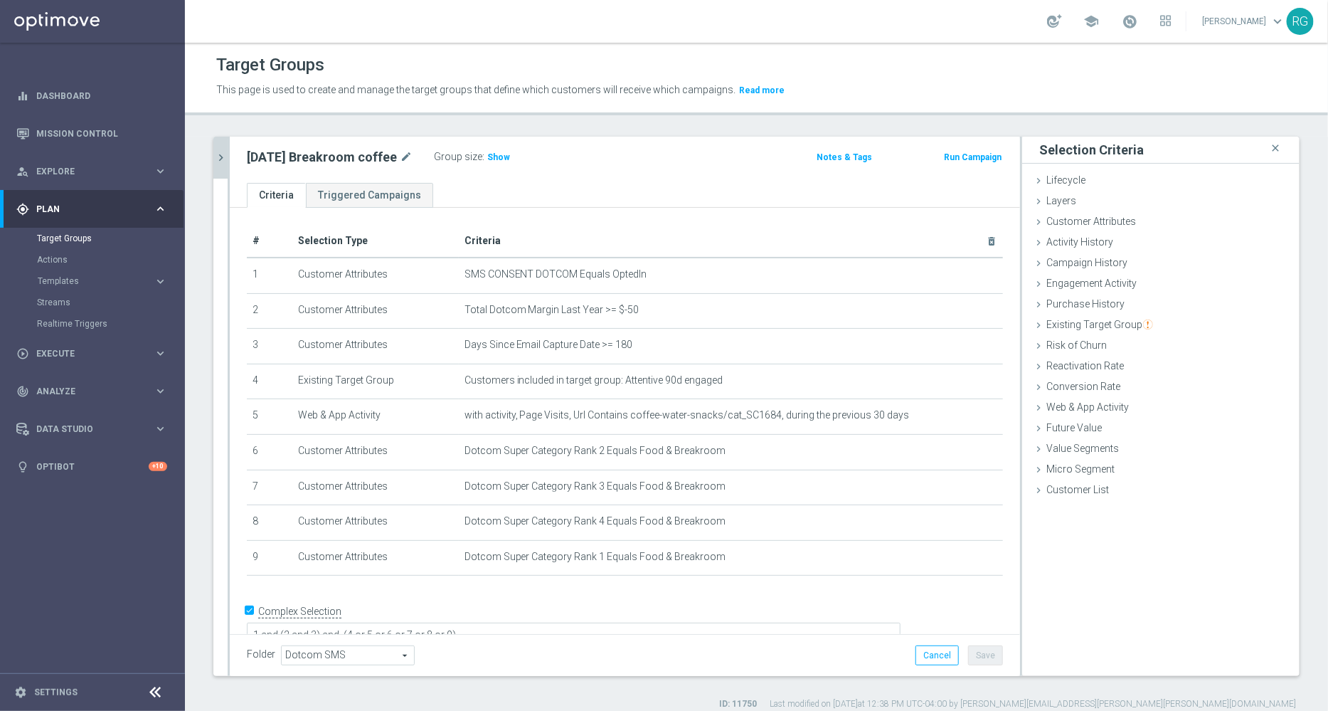
click at [211, 157] on div "[DATE] close more_vert Prioritize Customer Target Groups library_add create_new…" at bounding box center [756, 423] width 1143 height 573
click at [221, 157] on icon "chevron_right" at bounding box center [221, 158] width 14 height 14
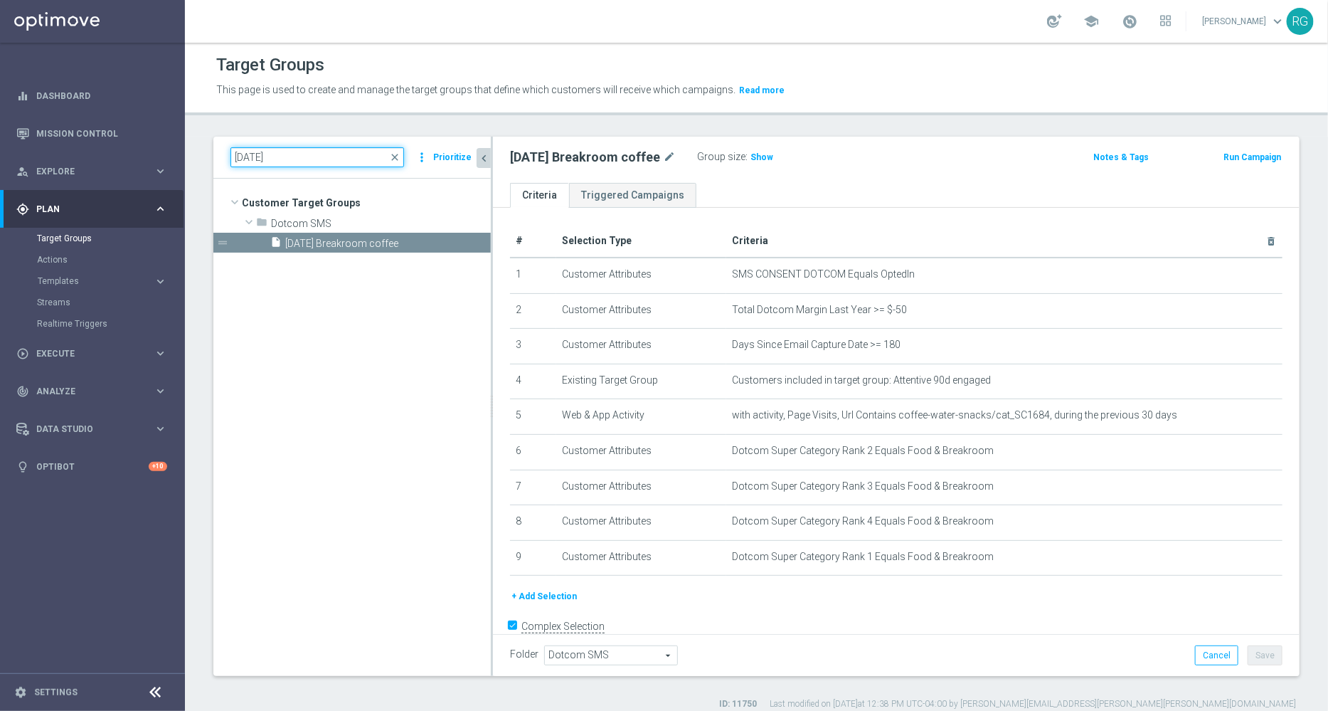
click at [250, 149] on input "[DATE]" at bounding box center [317, 157] width 174 height 20
type input "[DATE]"
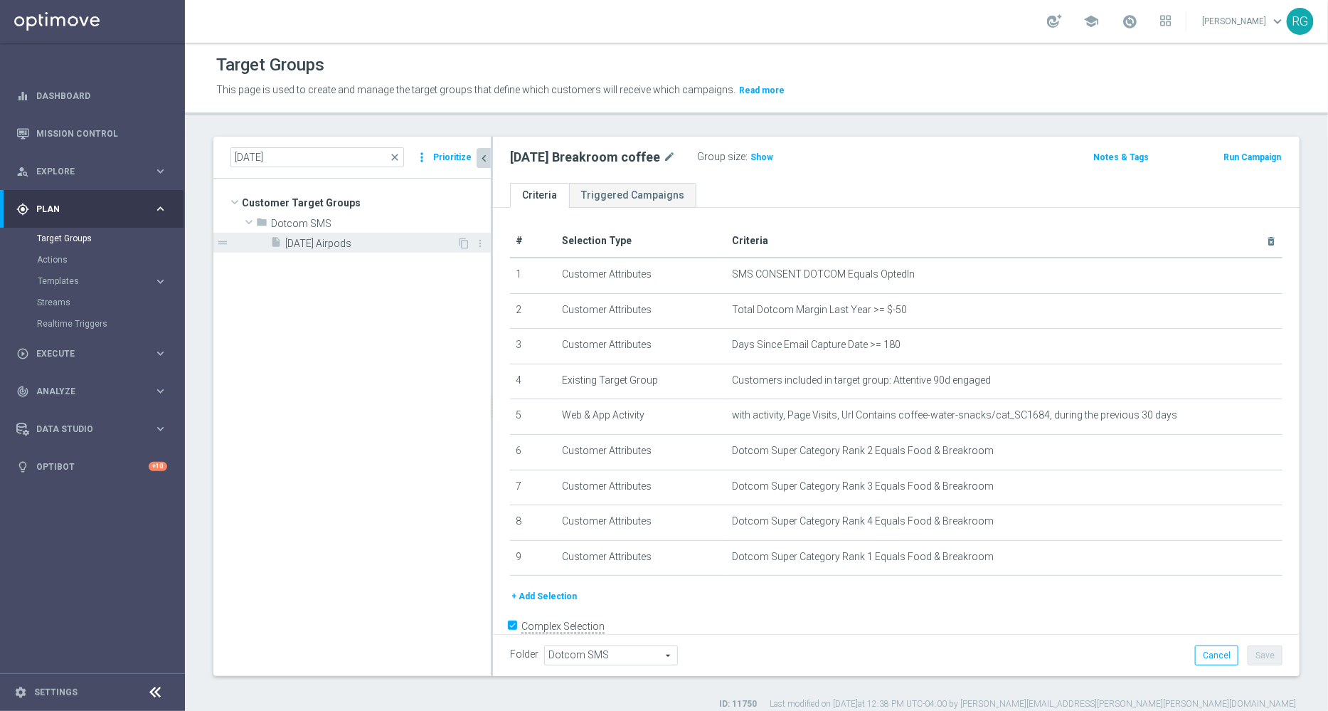
click at [321, 243] on span "[DATE] Airpods" at bounding box center [370, 244] width 171 height 12
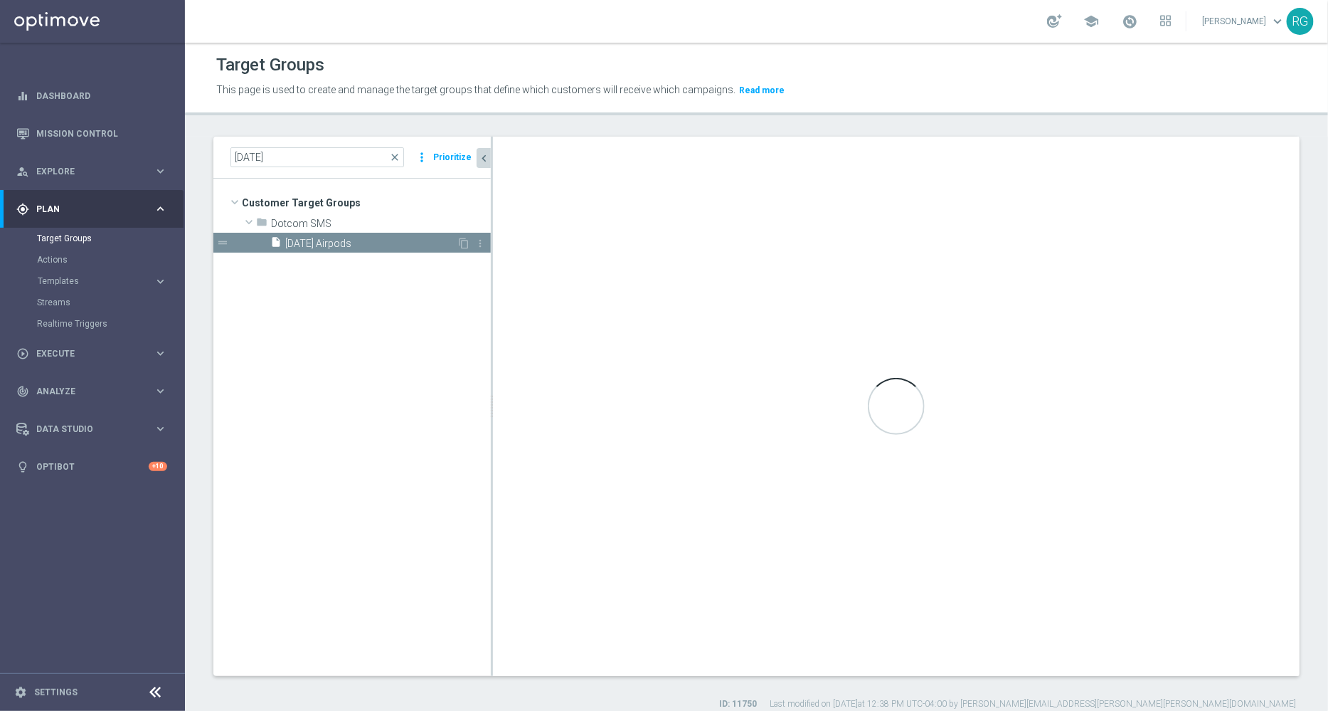
type textarea "1 and 5 and (6 and 7) and 4 and (2 or 3)"
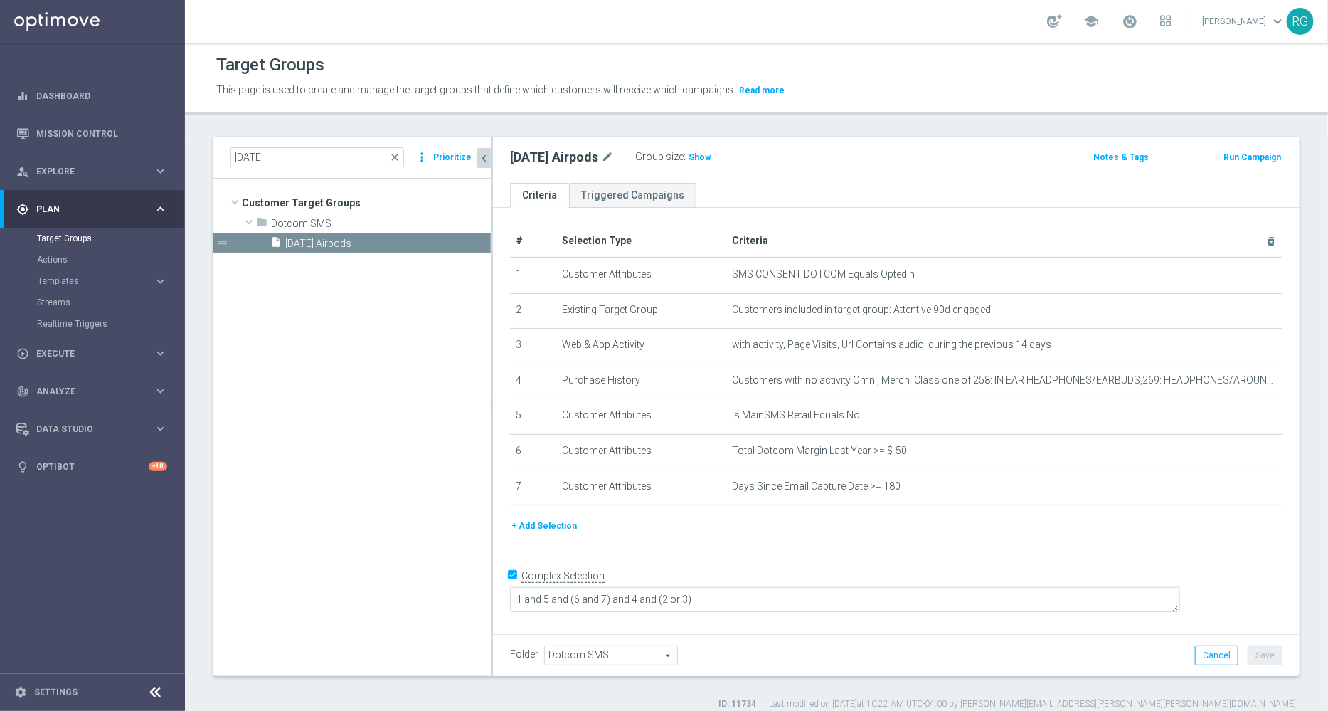
click at [544, 524] on button "+ Add Selection" at bounding box center [544, 526] width 68 height 16
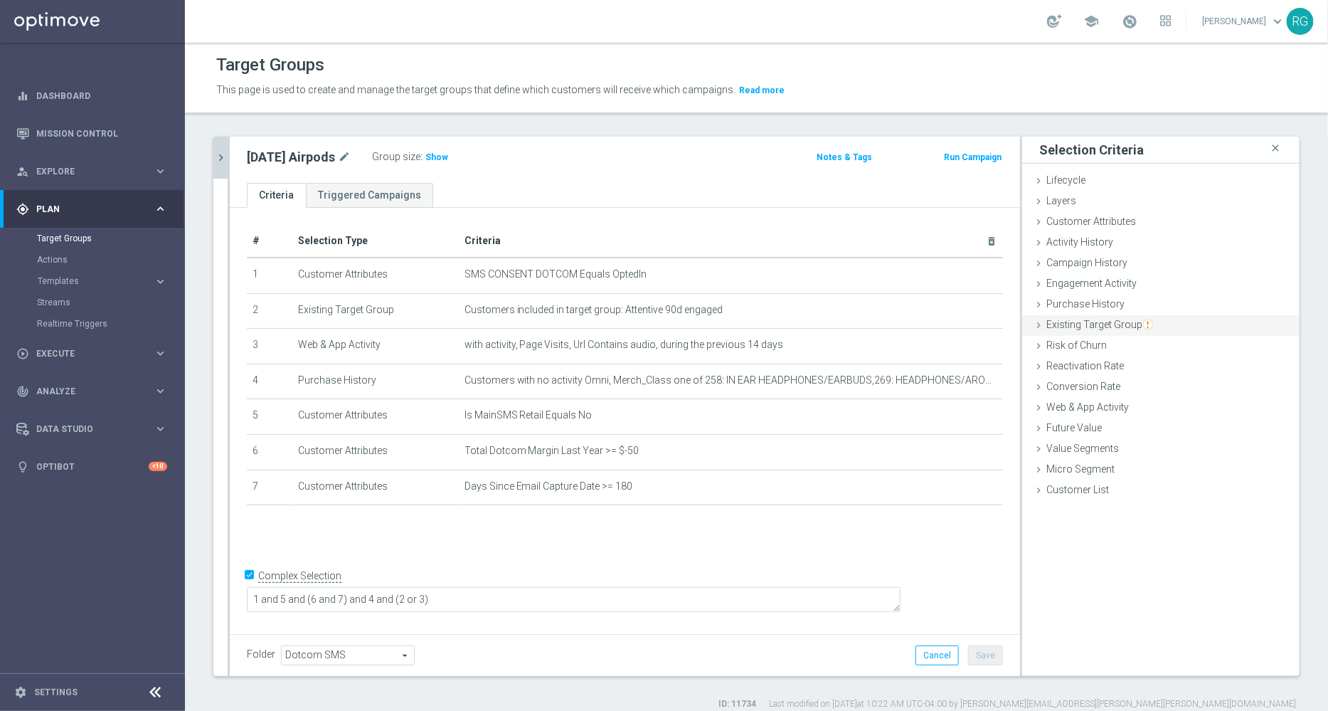
click at [1033, 327] on icon at bounding box center [1038, 324] width 11 height 11
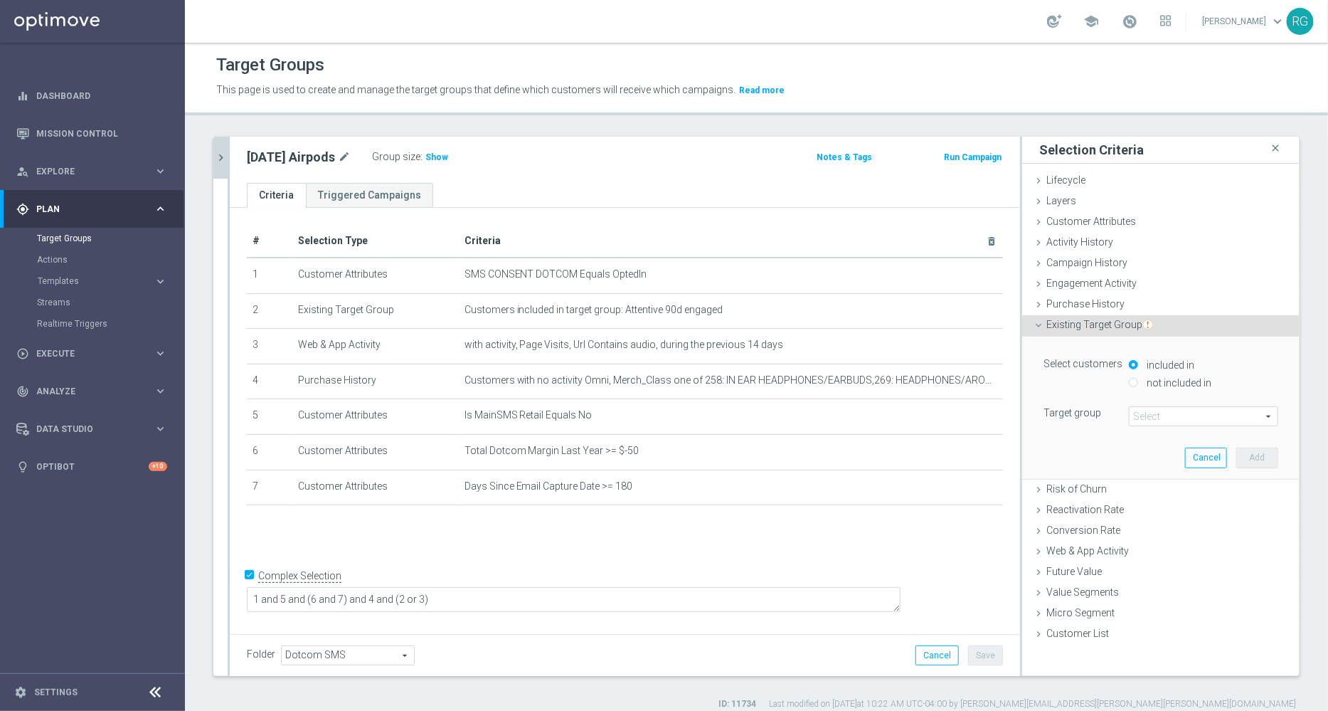
click at [1129, 378] on input "not included in" at bounding box center [1133, 382] width 9 height 9
radio input "true"
click at [1137, 410] on span at bounding box center [1204, 416] width 148 height 18
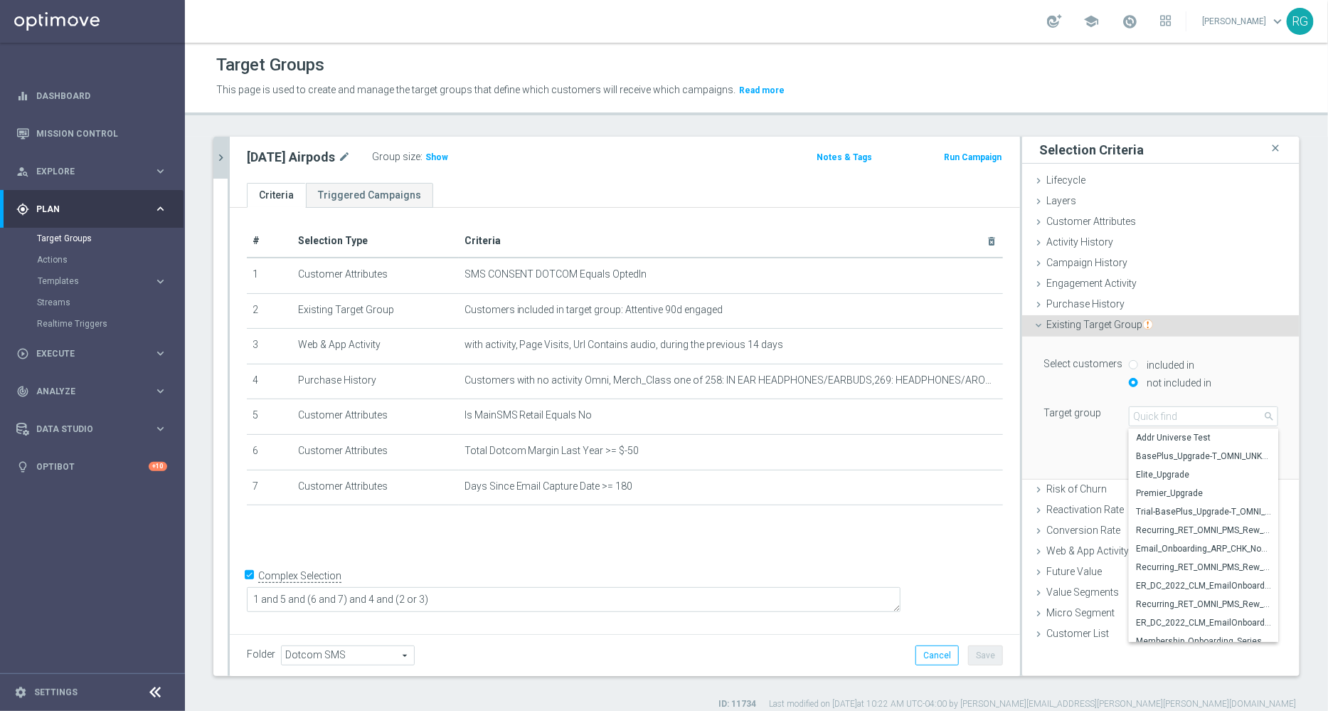
click at [1063, 413] on lable "Target group" at bounding box center [1072, 412] width 58 height 11
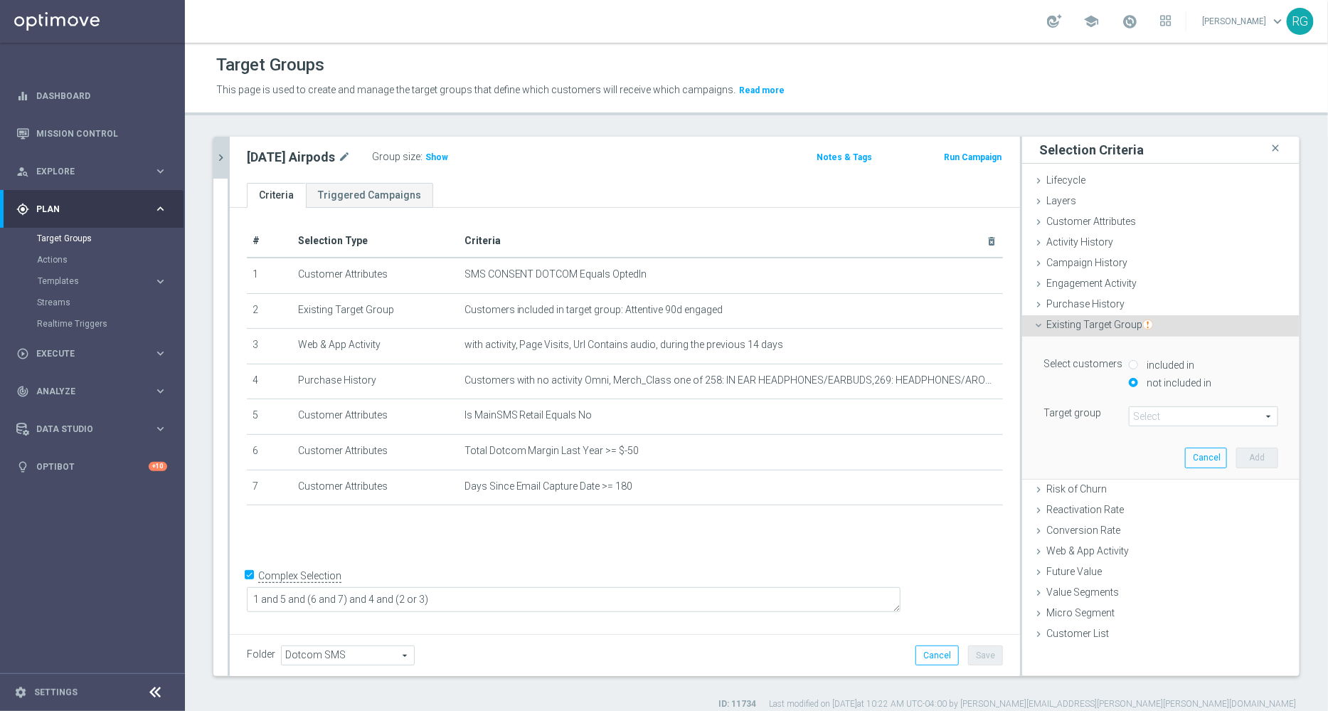
click at [1033, 327] on icon at bounding box center [1038, 324] width 11 height 11
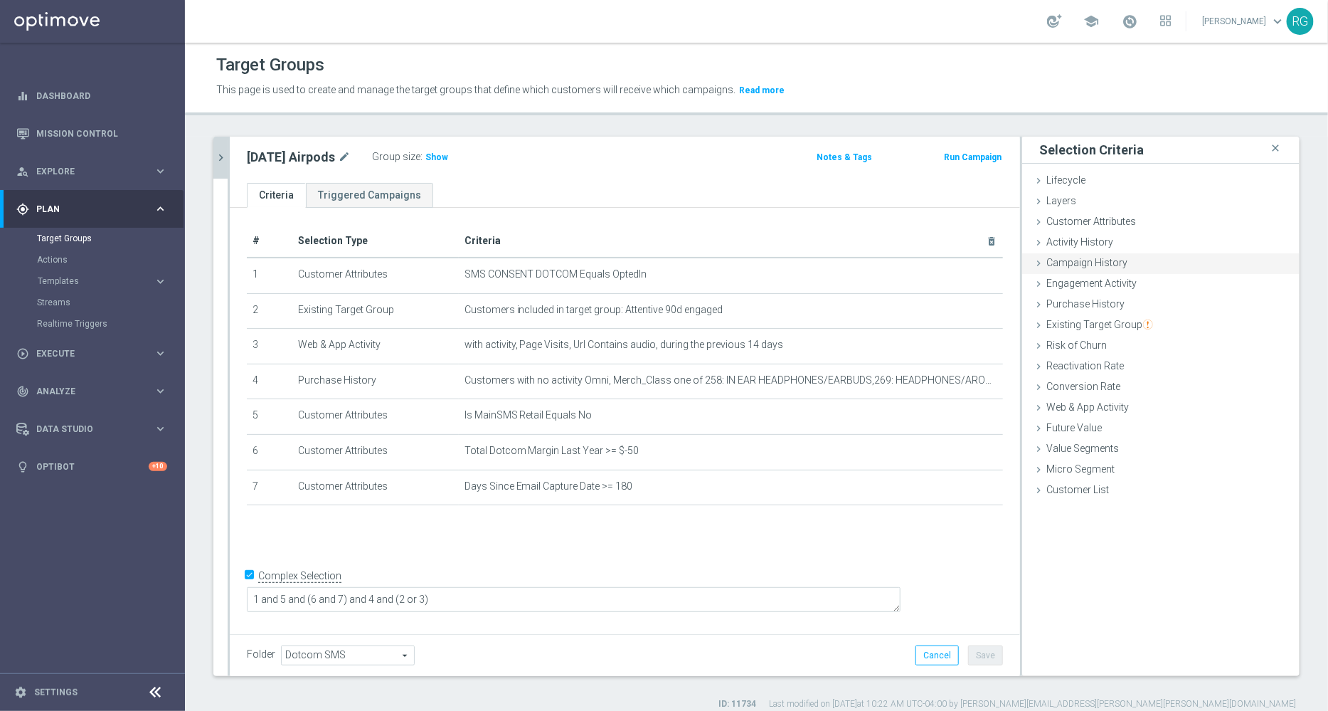
click at [1033, 267] on icon at bounding box center [1038, 262] width 11 height 11
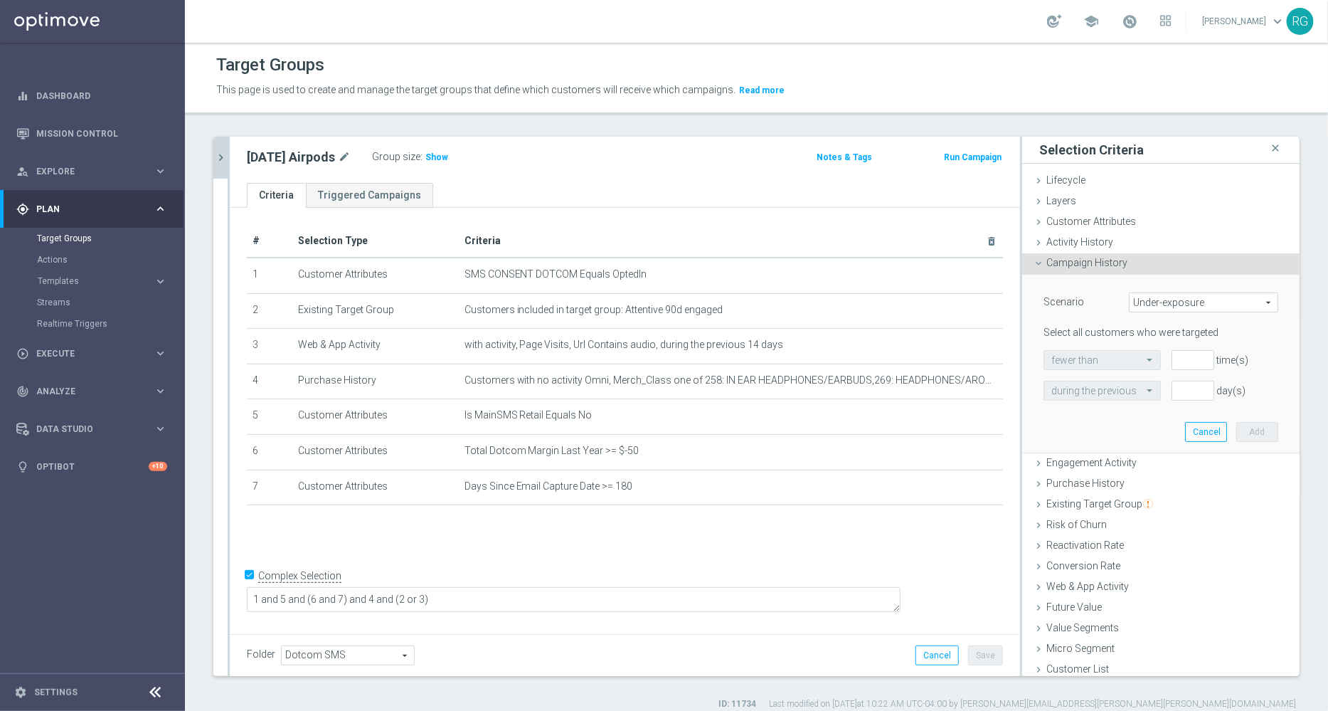
click at [1033, 267] on icon at bounding box center [1038, 262] width 11 height 11
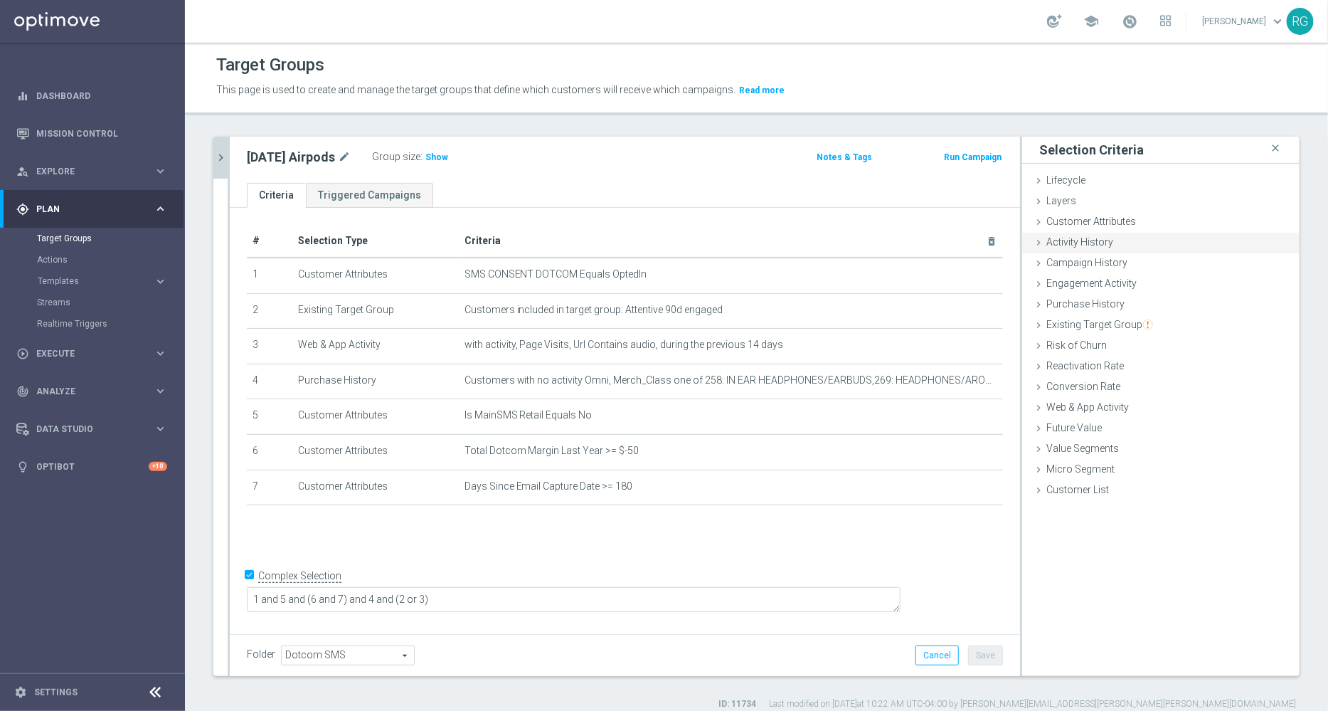
click at [1033, 240] on icon at bounding box center [1038, 242] width 11 height 11
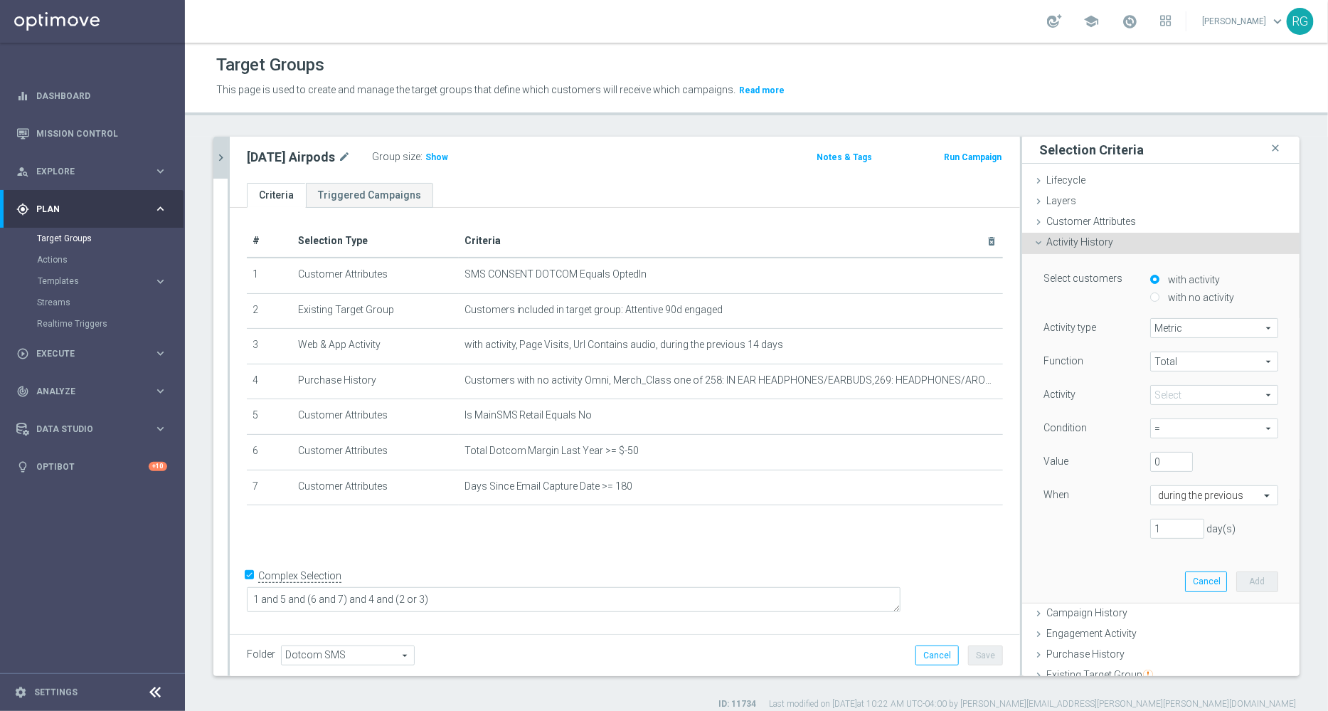
click at [1150, 294] on input "with no activity" at bounding box center [1154, 296] width 9 height 9
radio input "true"
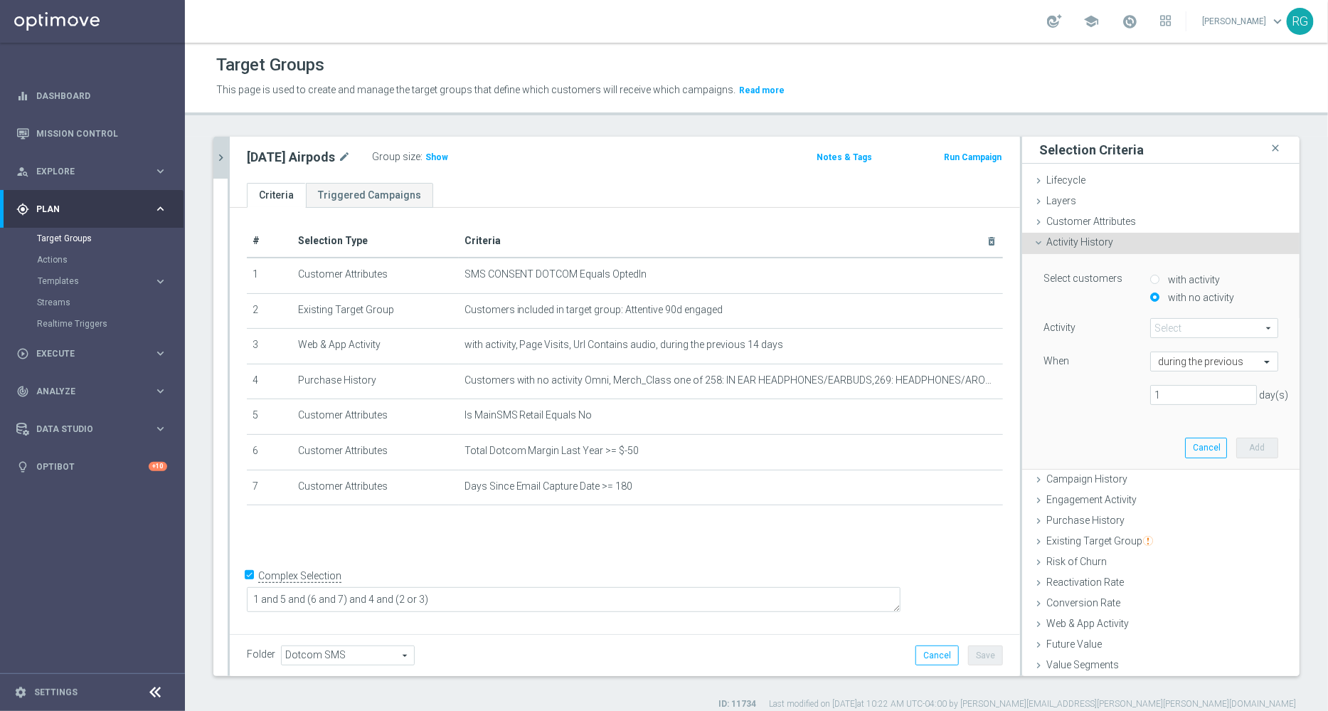
click at [1183, 329] on span at bounding box center [1214, 328] width 127 height 18
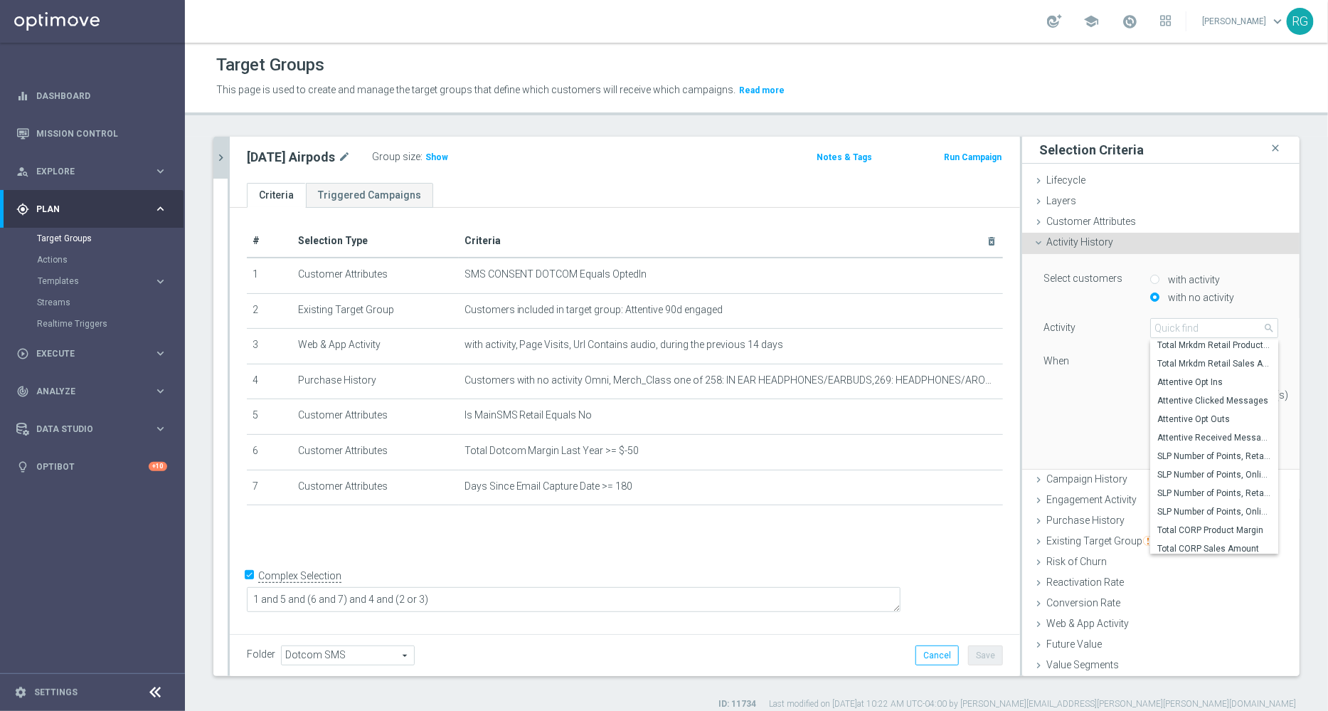
scroll to position [115, 0]
click at [1042, 391] on div "1 day(s)" at bounding box center [1161, 395] width 256 height 20
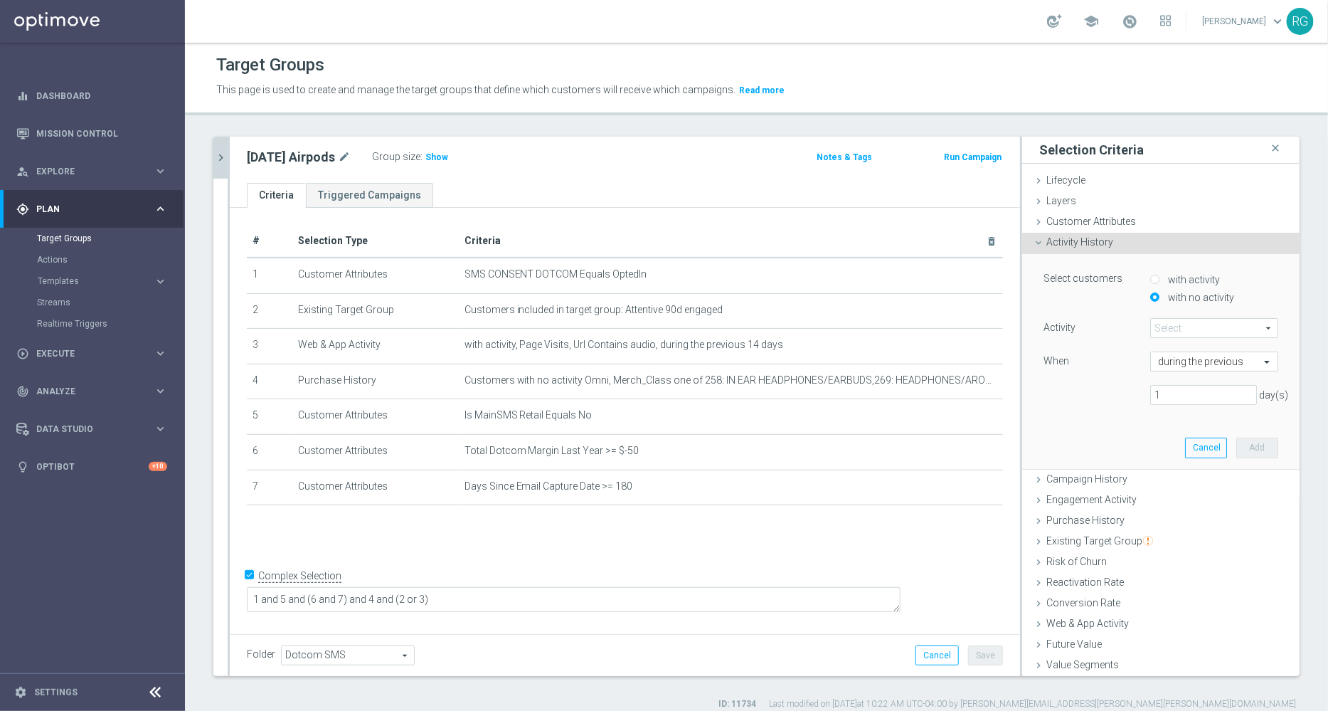
click at [1033, 240] on icon at bounding box center [1038, 242] width 11 height 11
